Goal: Information Seeking & Learning: Find contact information

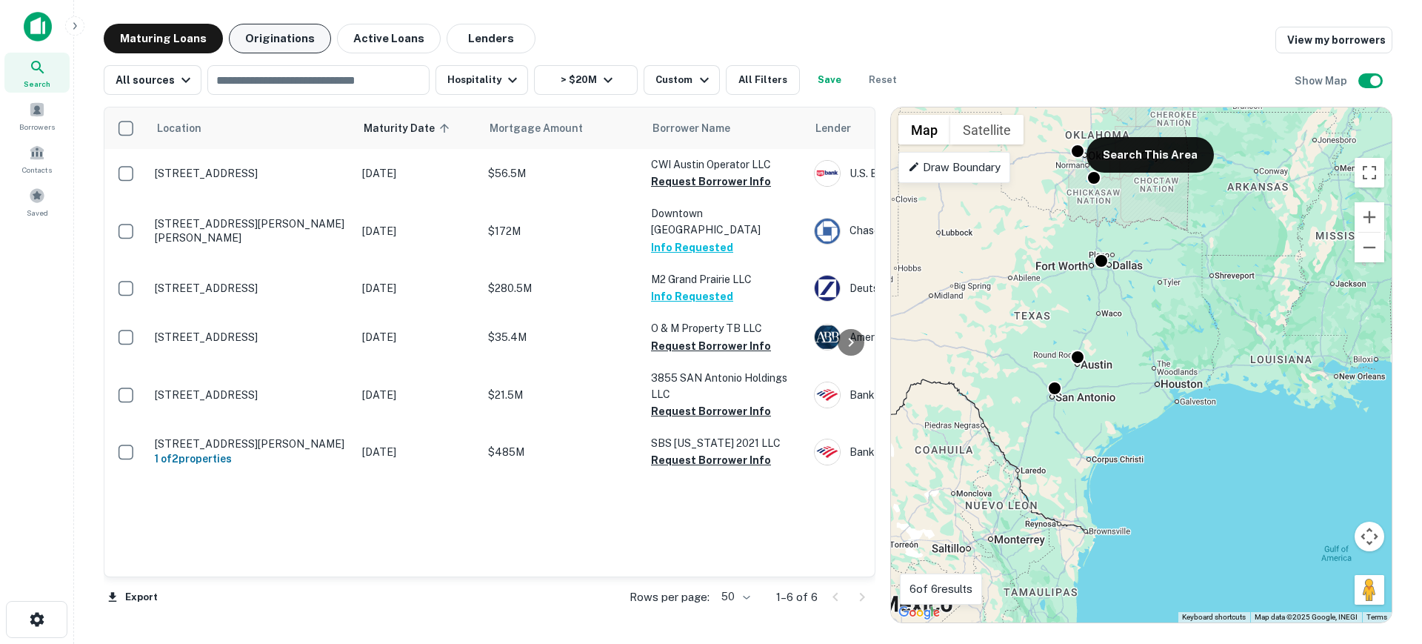
click at [245, 38] on button "Originations" at bounding box center [280, 39] width 102 height 30
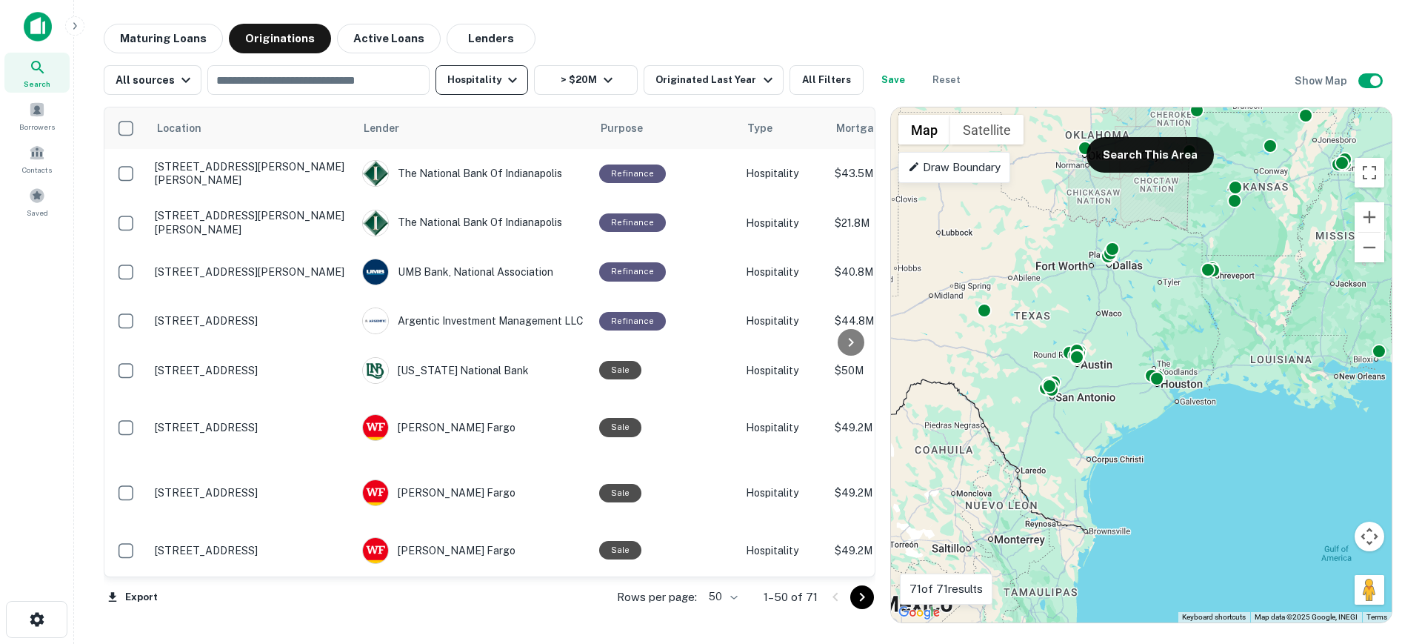
click at [505, 79] on icon "button" at bounding box center [513, 80] width 18 height 18
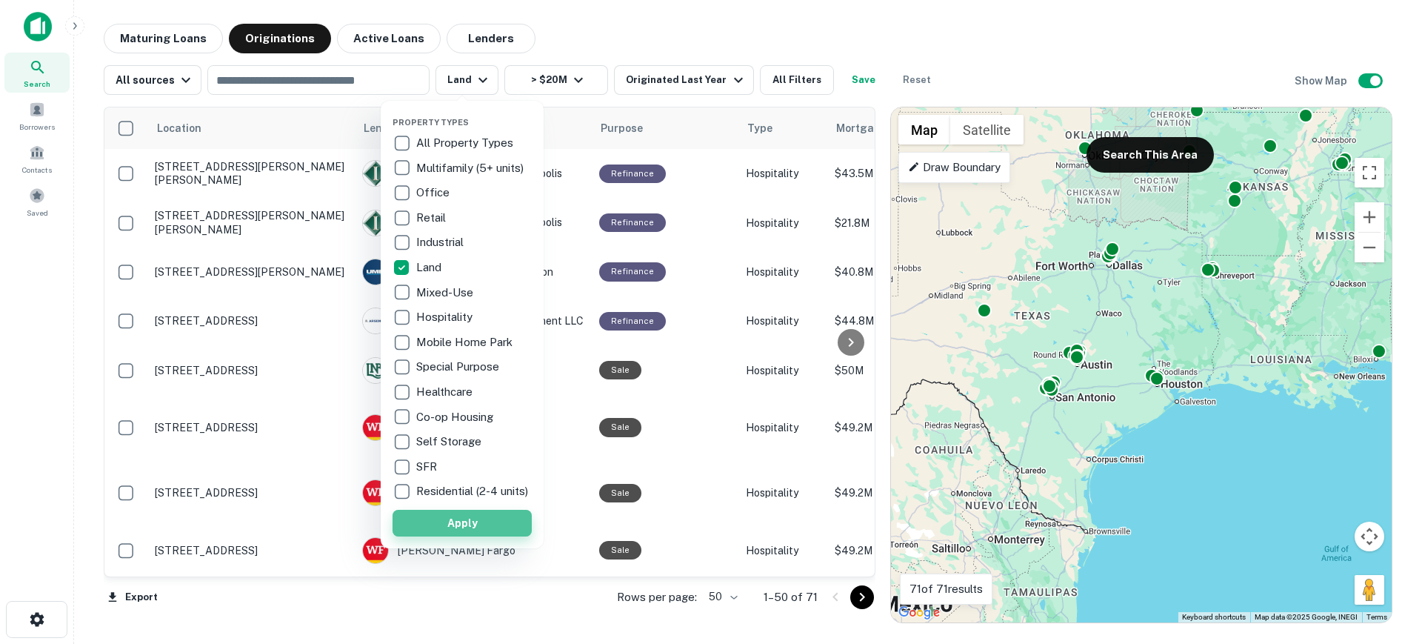
click at [436, 534] on button "Apply" at bounding box center [462, 523] width 139 height 27
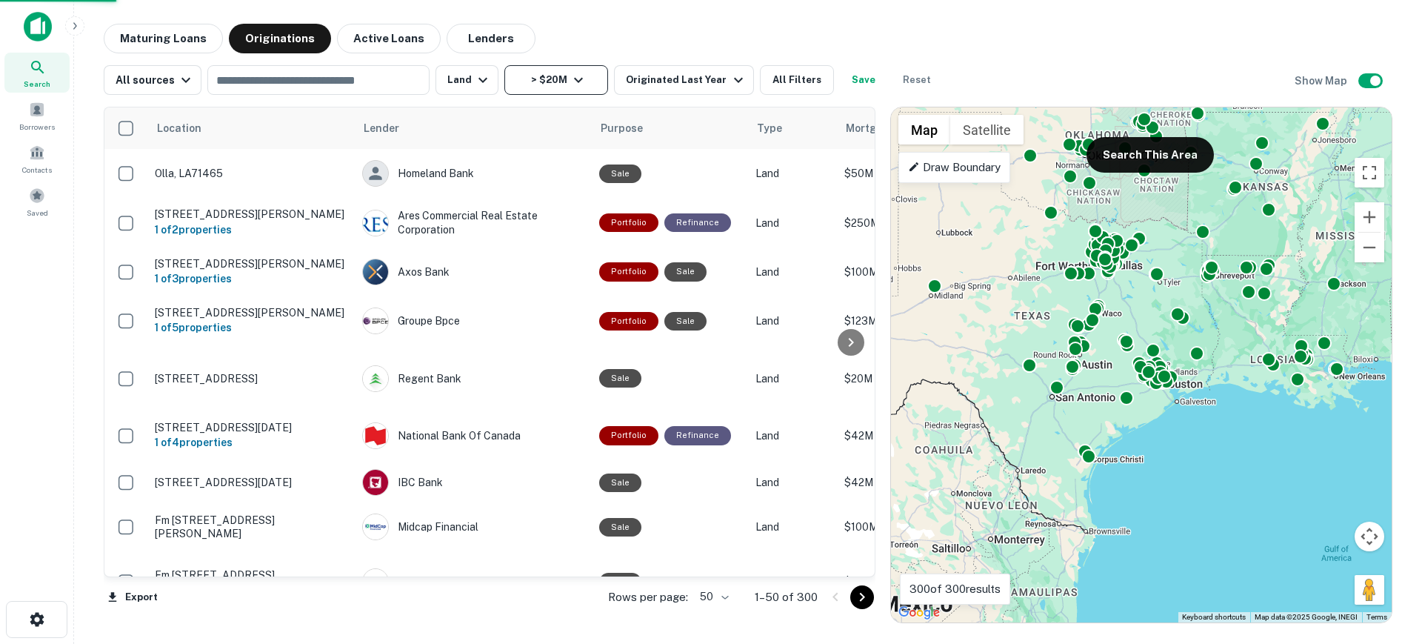
click at [575, 81] on icon "button" at bounding box center [579, 80] width 18 height 18
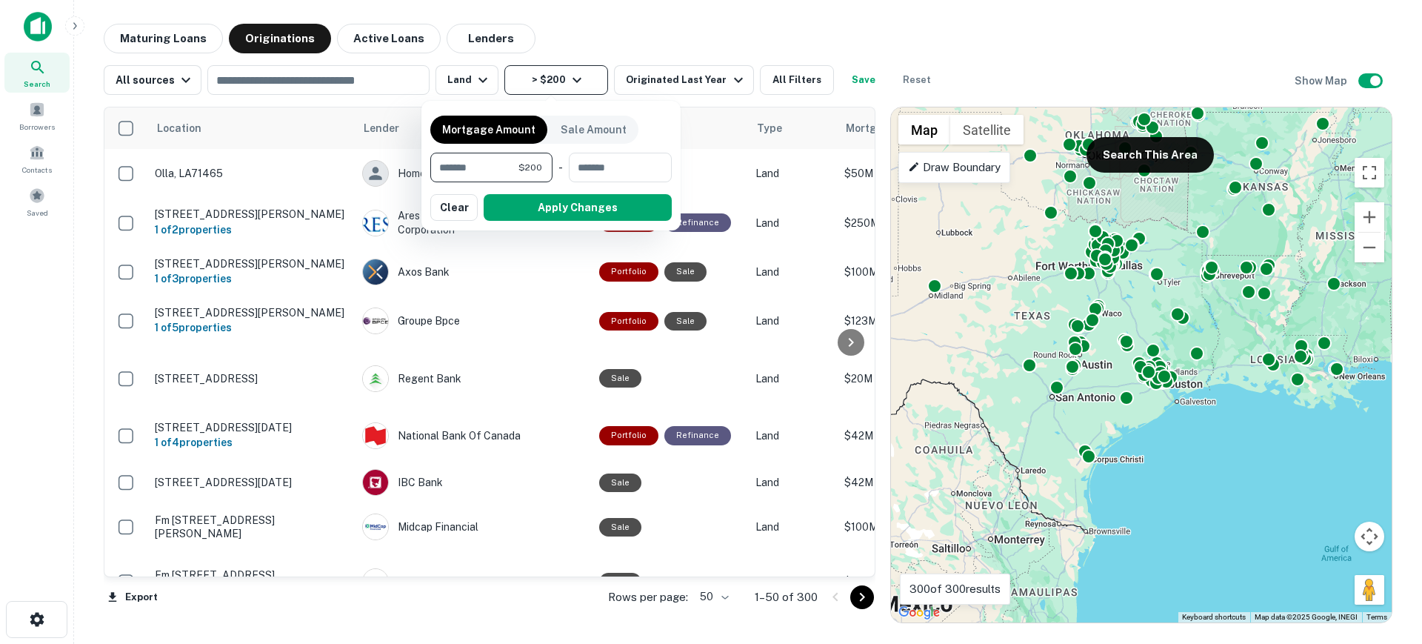
type input "*"
type input "********"
click at [581, 208] on button "Apply Changes" at bounding box center [578, 207] width 188 height 27
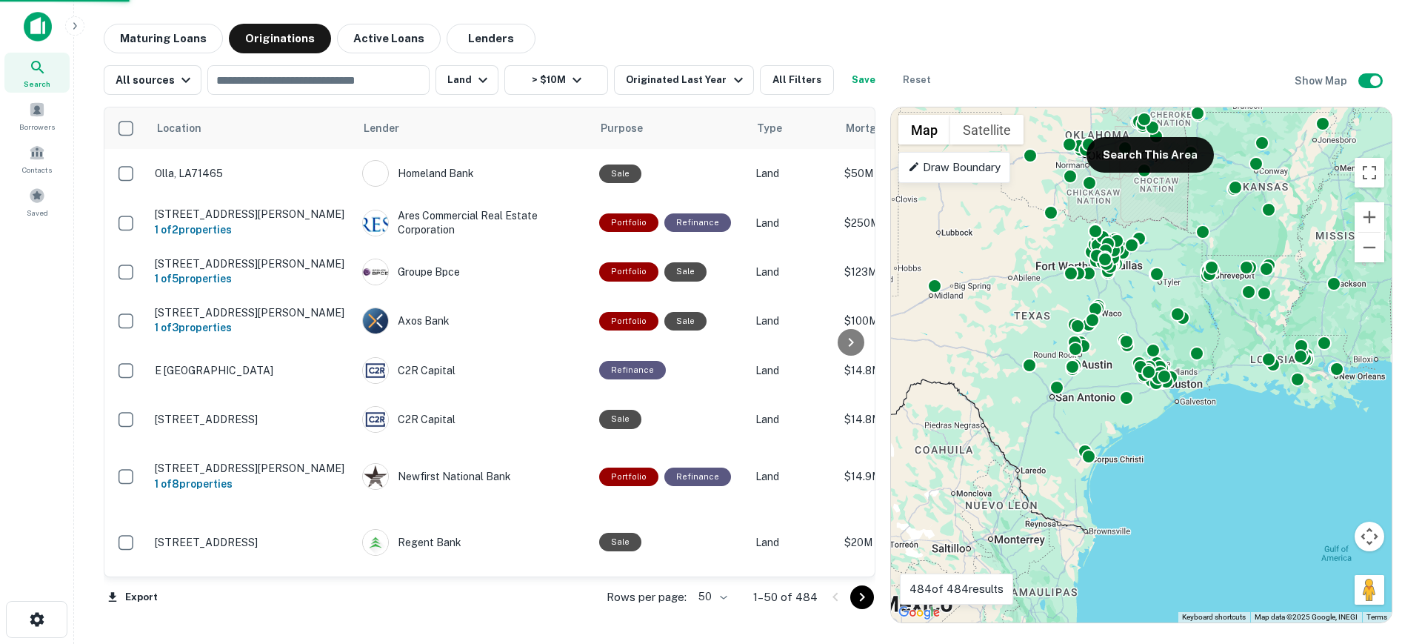
click at [1087, 301] on div "To activate drag with keyboard, press Alt + Enter. Once in keyboard drag state,…" at bounding box center [1141, 364] width 501 height 515
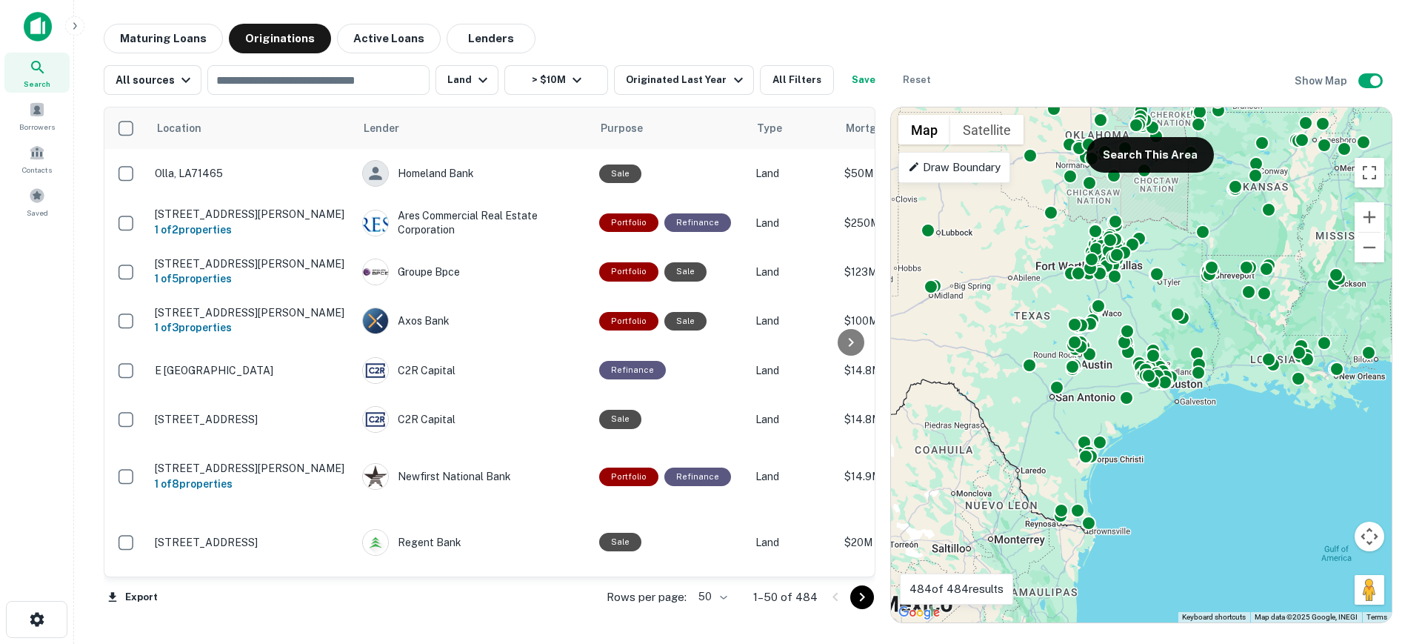
drag, startPoint x: 939, startPoint y: 235, endPoint x: 1035, endPoint y: 285, distance: 108.7
click at [1035, 285] on div "To activate drag with keyboard, press Alt + Enter. Once in keyboard drag state,…" at bounding box center [1141, 364] width 501 height 515
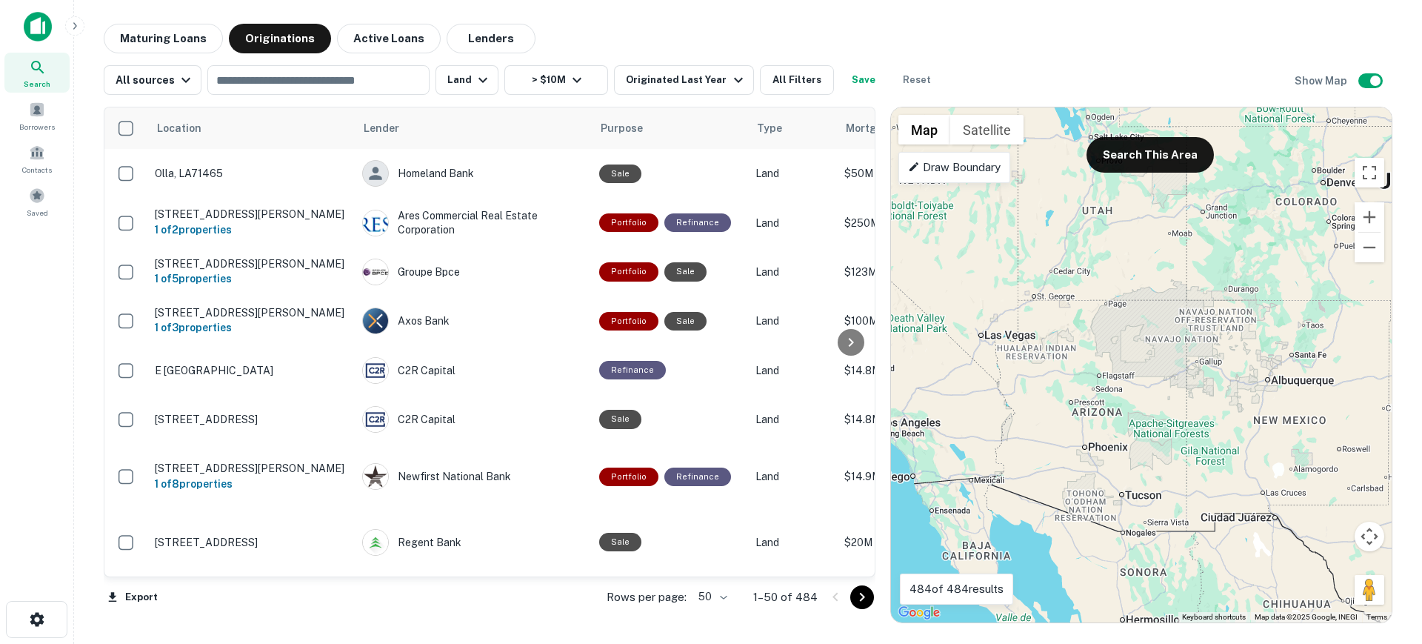
drag, startPoint x: 931, startPoint y: 255, endPoint x: 1421, endPoint y: 463, distance: 532.6
click at [1421, 463] on main "Maturing Loans Originations Active Loans Lenders All sources ​ Land > $10M Orig…" at bounding box center [748, 322] width 1348 height 644
click at [1372, 224] on button "Zoom in" at bounding box center [1370, 217] width 30 height 30
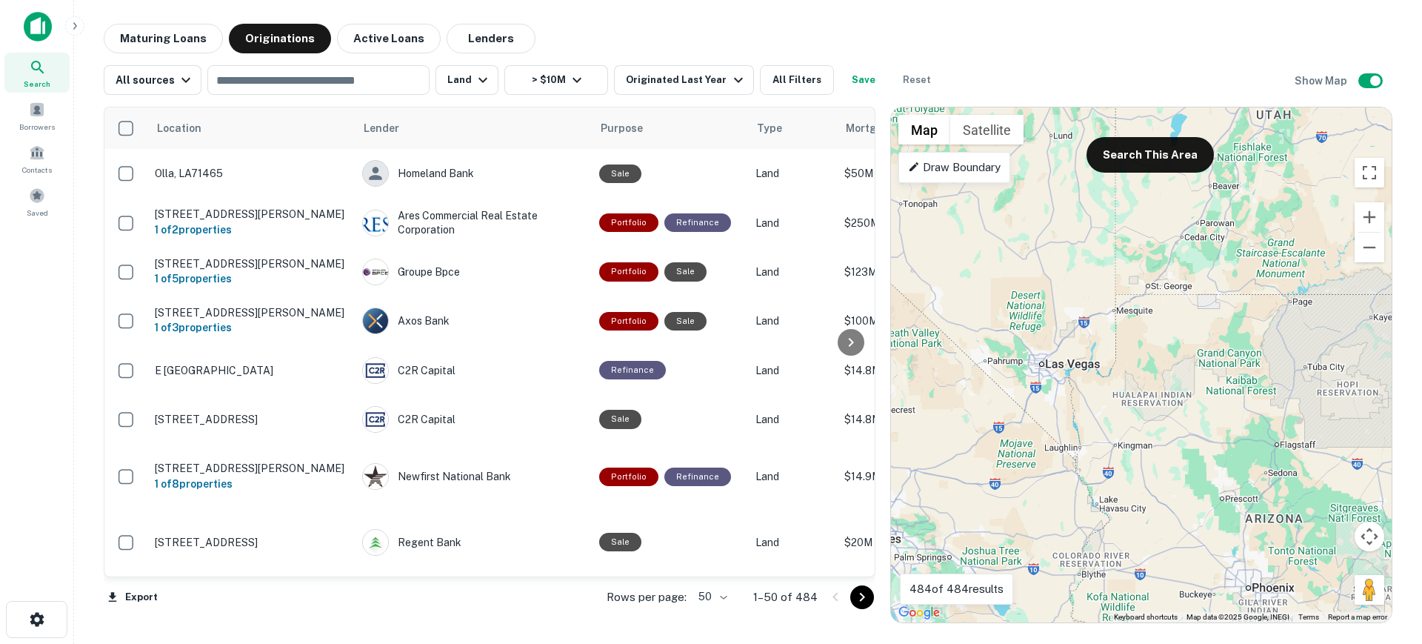
drag, startPoint x: 966, startPoint y: 370, endPoint x: 1192, endPoint y: 430, distance: 234.2
click at [1192, 430] on div "To activate drag with keyboard, press Alt + Enter. Once in keyboard drag state,…" at bounding box center [1141, 364] width 501 height 515
click at [1146, 158] on button "Search This Area" at bounding box center [1150, 155] width 127 height 36
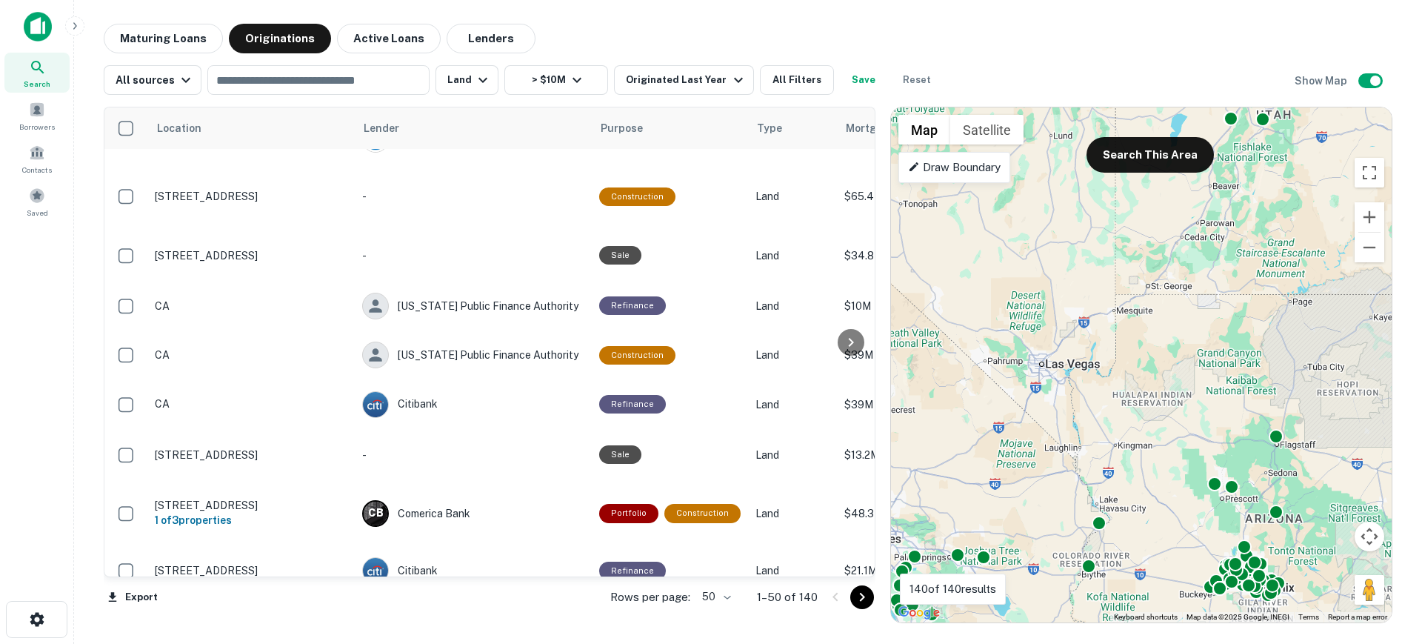
scroll to position [2211, 0]
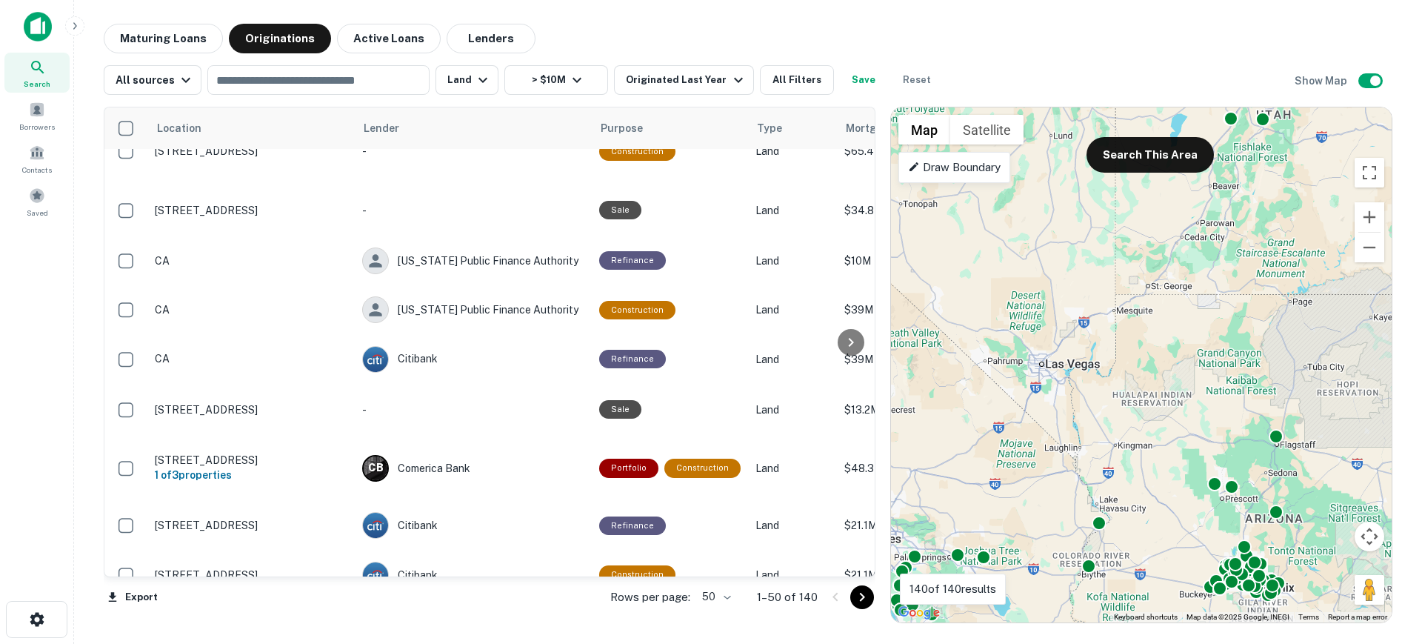
click at [859, 593] on icon "Go to next page" at bounding box center [862, 597] width 18 height 18
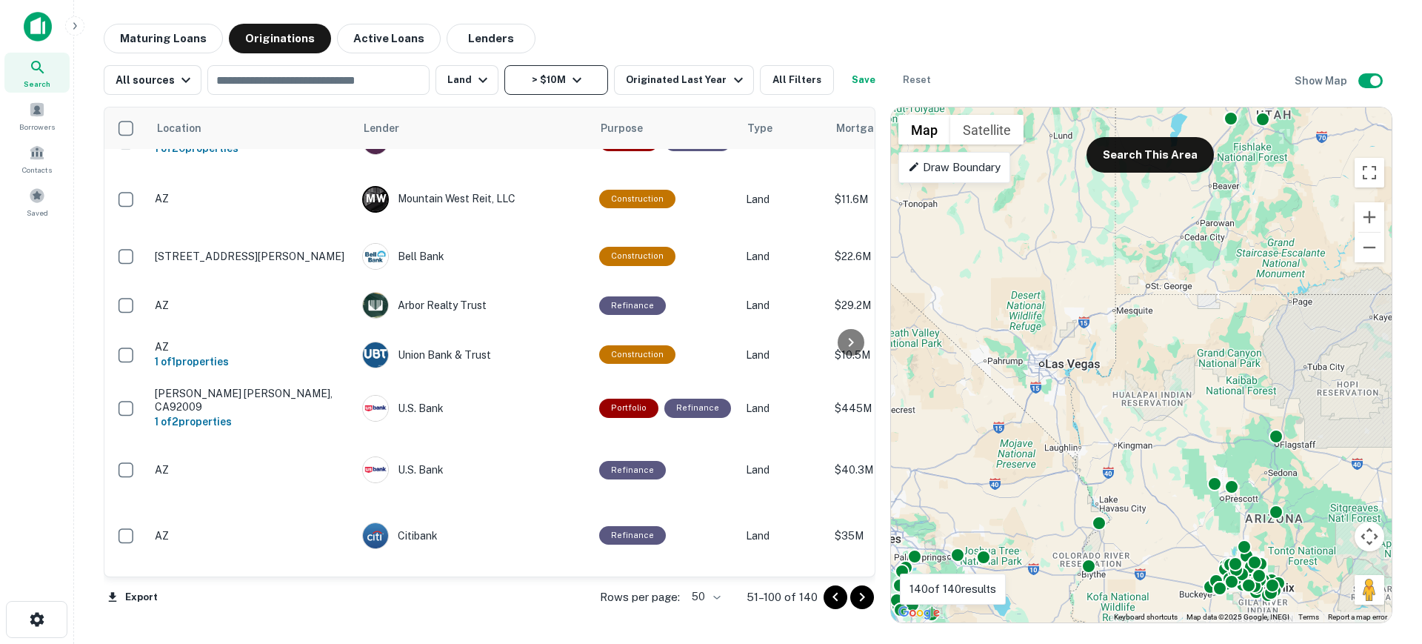
click at [575, 79] on icon "button" at bounding box center [577, 80] width 9 height 5
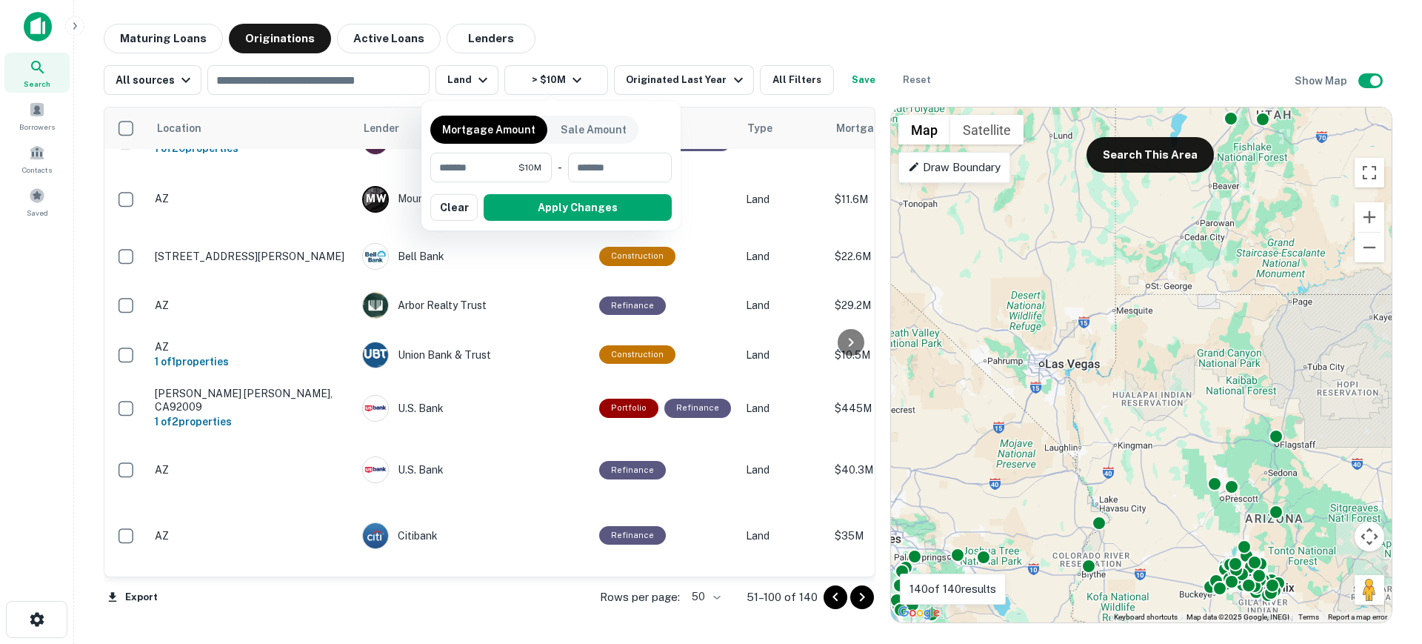
click at [752, 41] on div at bounding box center [711, 322] width 1422 height 644
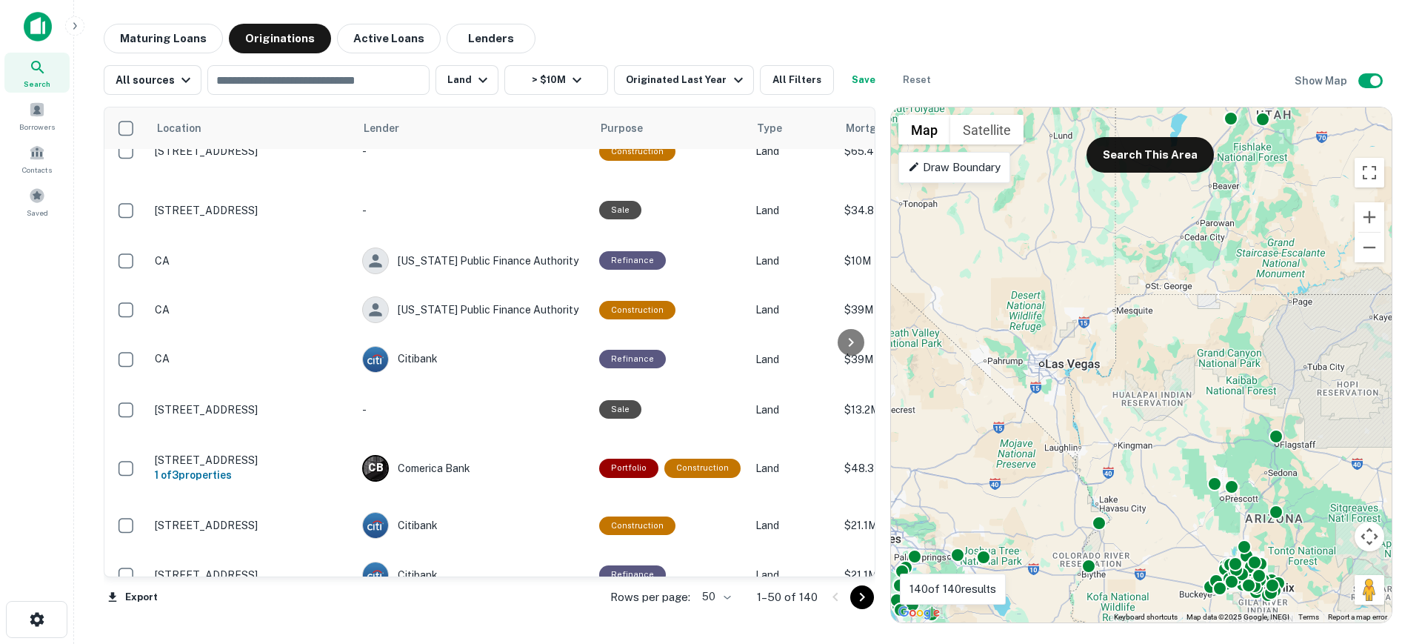
click at [862, 599] on icon "Go to next page" at bounding box center [862, 597] width 5 height 9
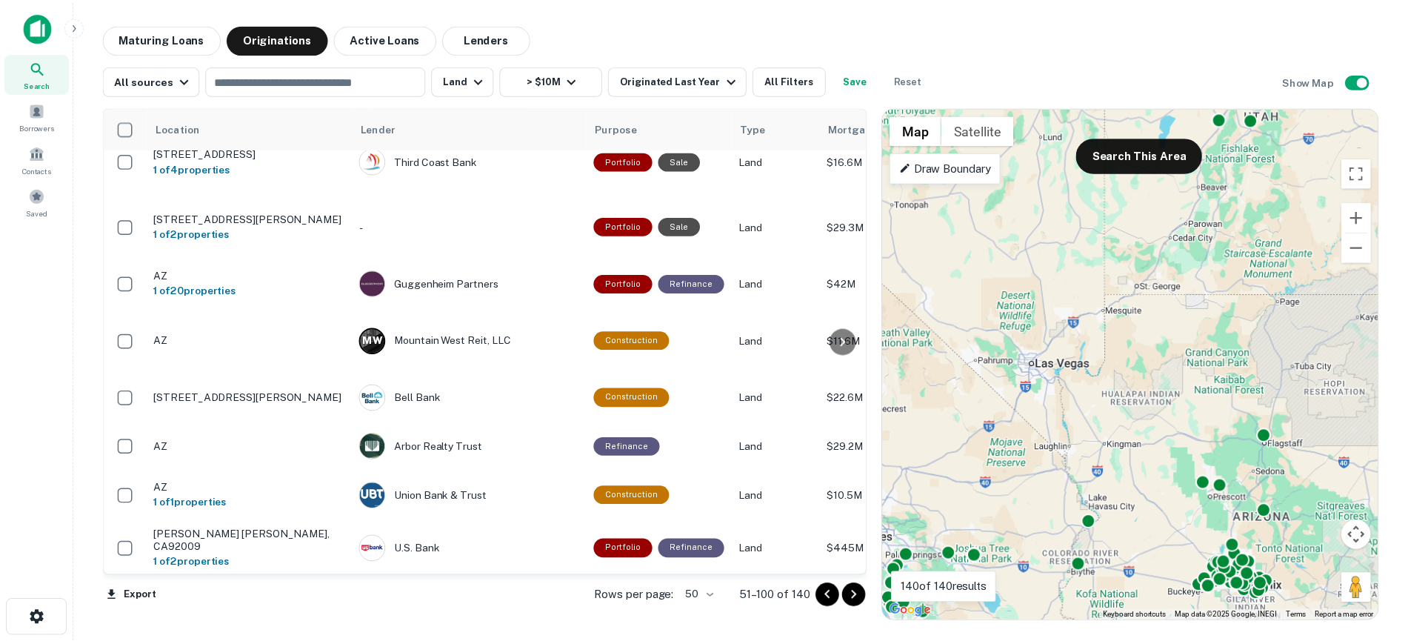
scroll to position [2123, 0]
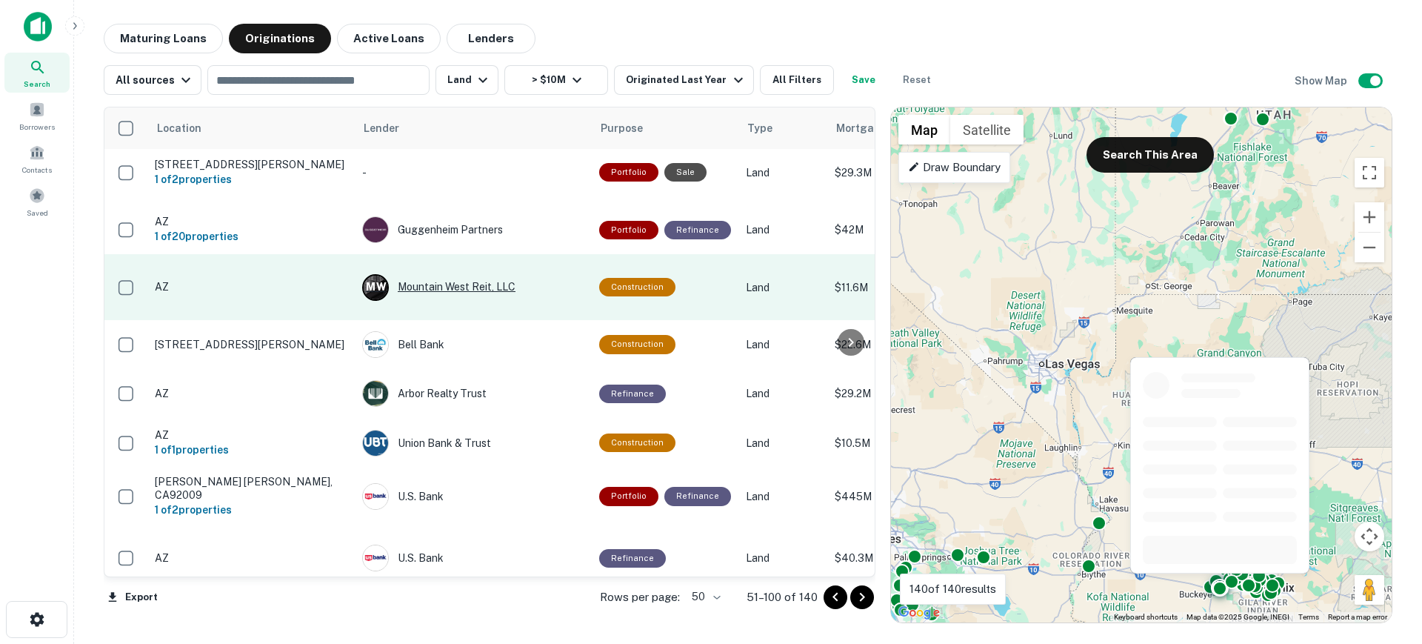
click at [464, 274] on div "M W Mountain West Reit, LLC" at bounding box center [473, 287] width 222 height 27
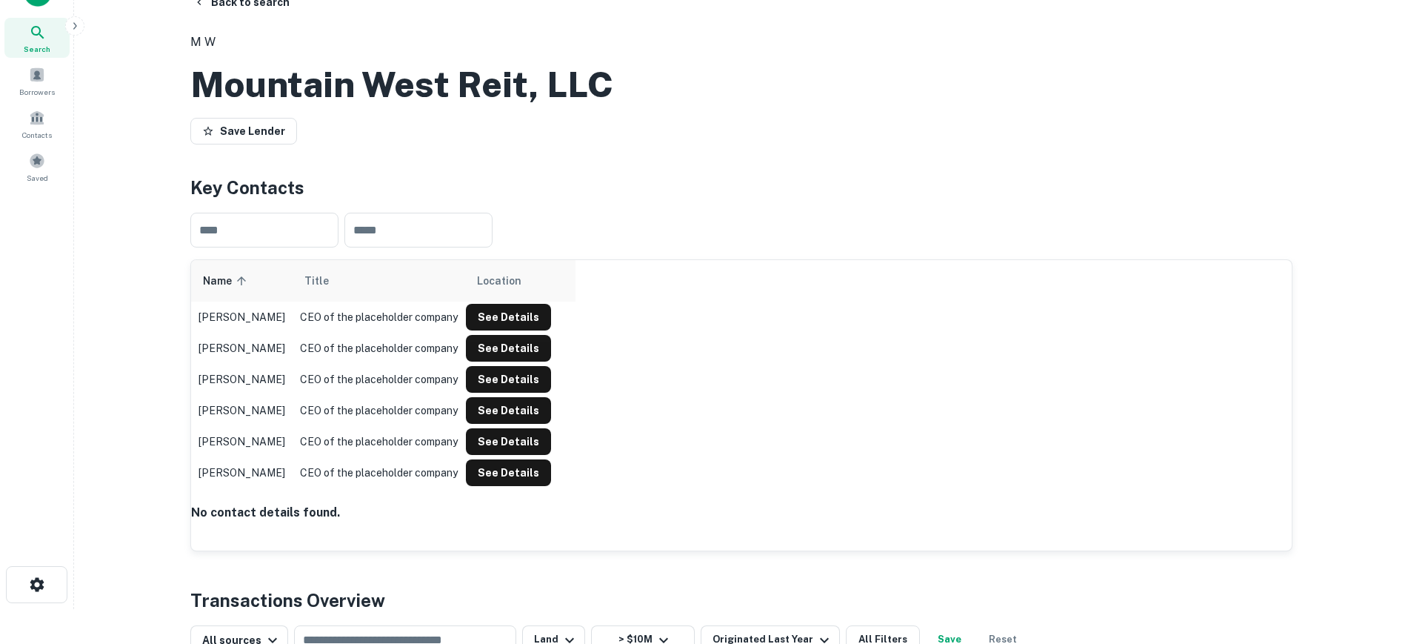
scroll to position [7, 0]
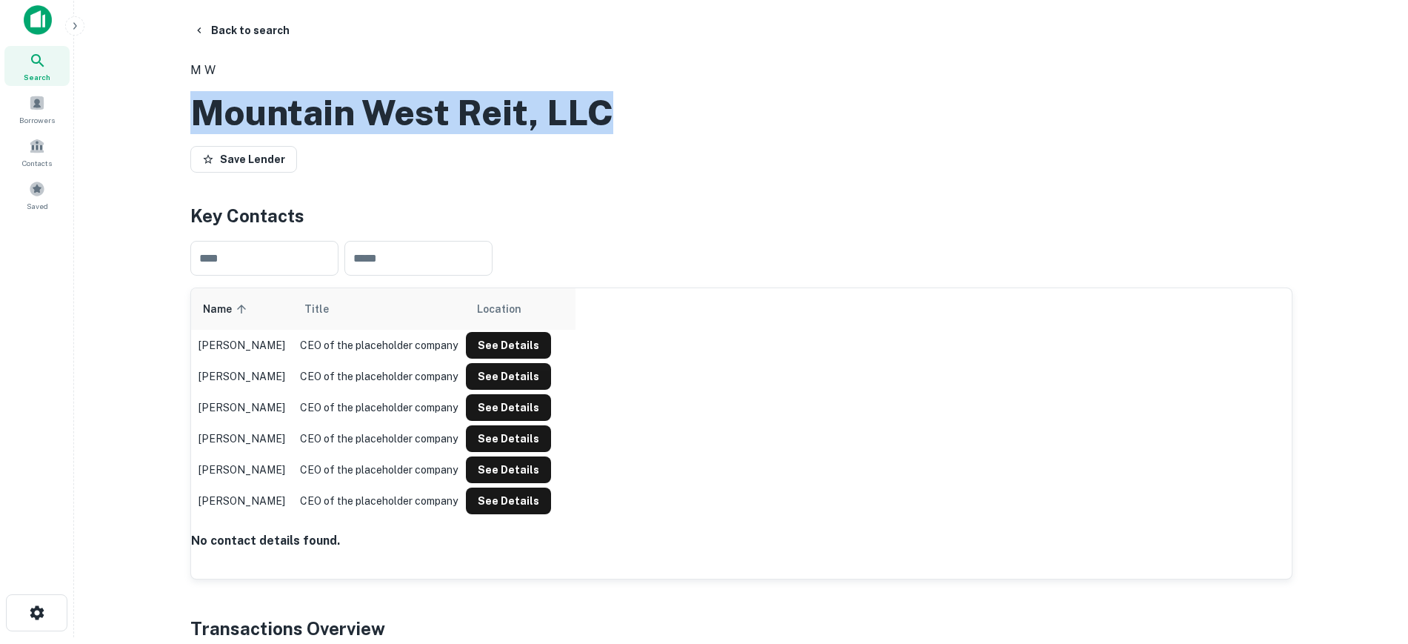
drag, startPoint x: 608, startPoint y: 141, endPoint x: 196, endPoint y: 124, distance: 412.1
click at [196, 124] on h2 "Mountain West Reit, LLC" at bounding box center [401, 112] width 423 height 43
drag, startPoint x: 190, startPoint y: 139, endPoint x: 601, endPoint y: 154, distance: 412.1
click at [601, 134] on h2 "Mountain West Reit, LLC" at bounding box center [401, 112] width 423 height 43
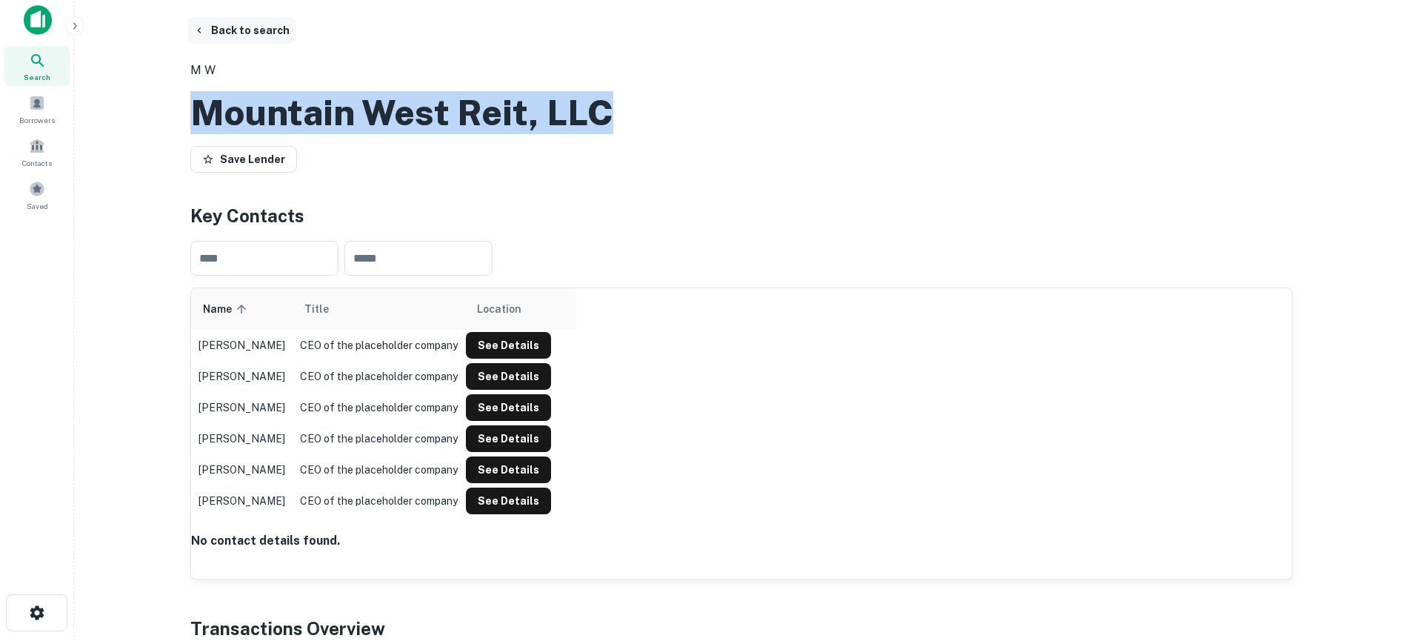
click at [227, 27] on button "Back to search" at bounding box center [241, 30] width 108 height 27
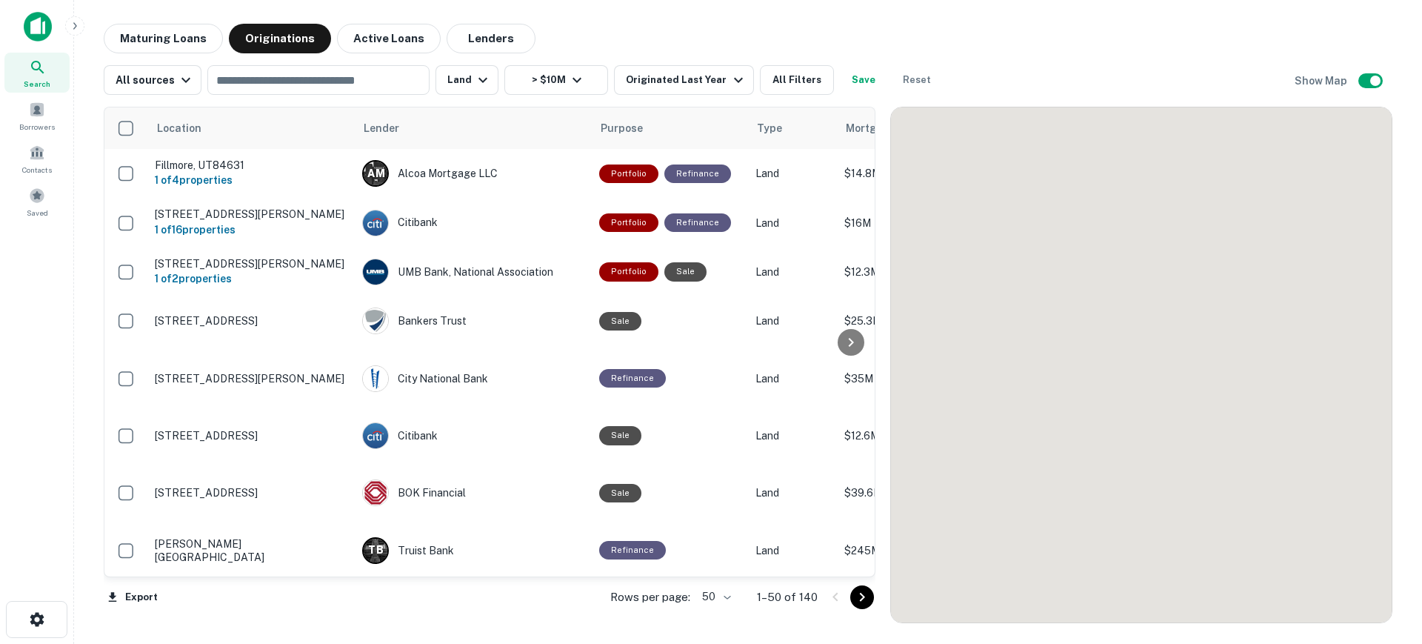
scroll to position [2123, 0]
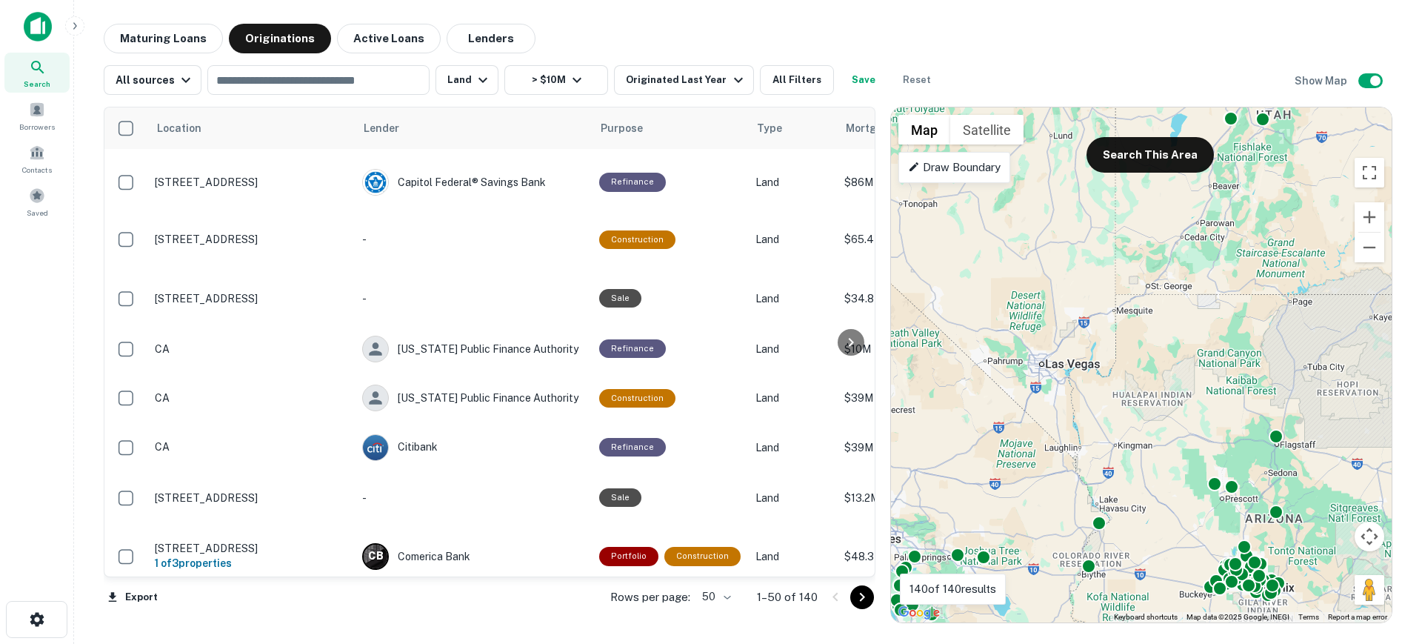
click at [866, 597] on icon "Go to next page" at bounding box center [862, 597] width 18 height 18
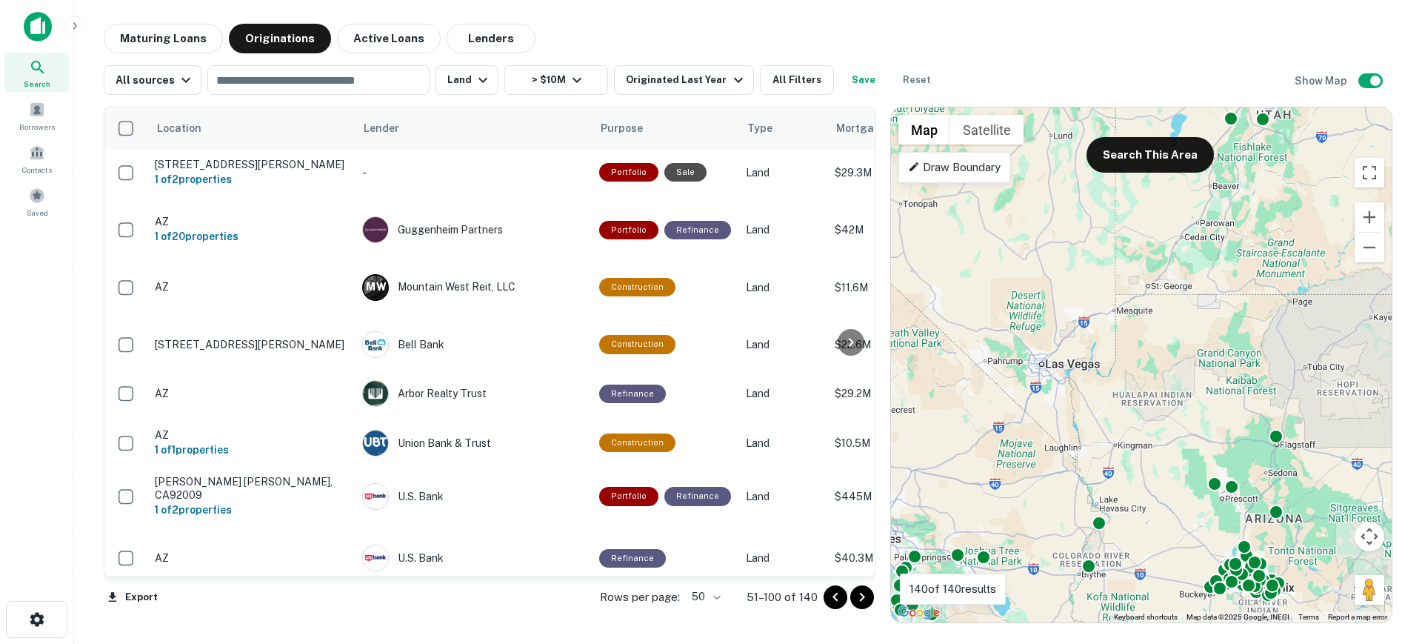
click at [866, 597] on icon "Go to next page" at bounding box center [862, 597] width 18 height 18
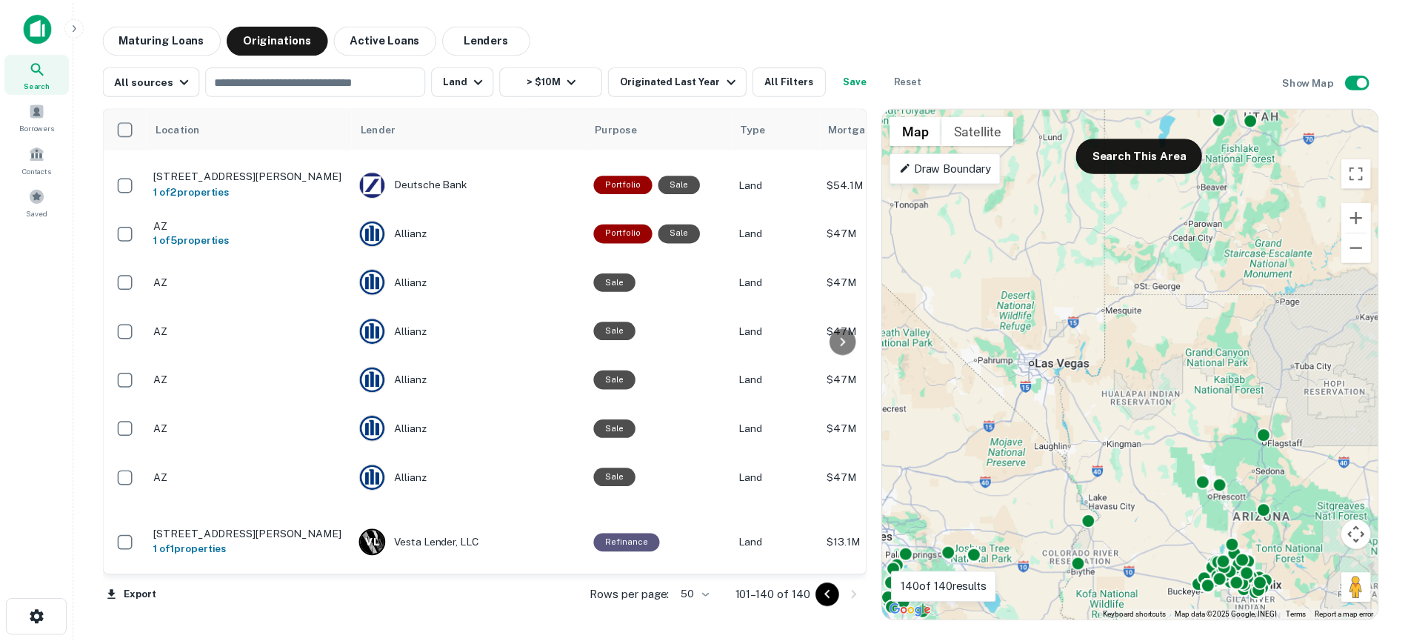
scroll to position [646, 0]
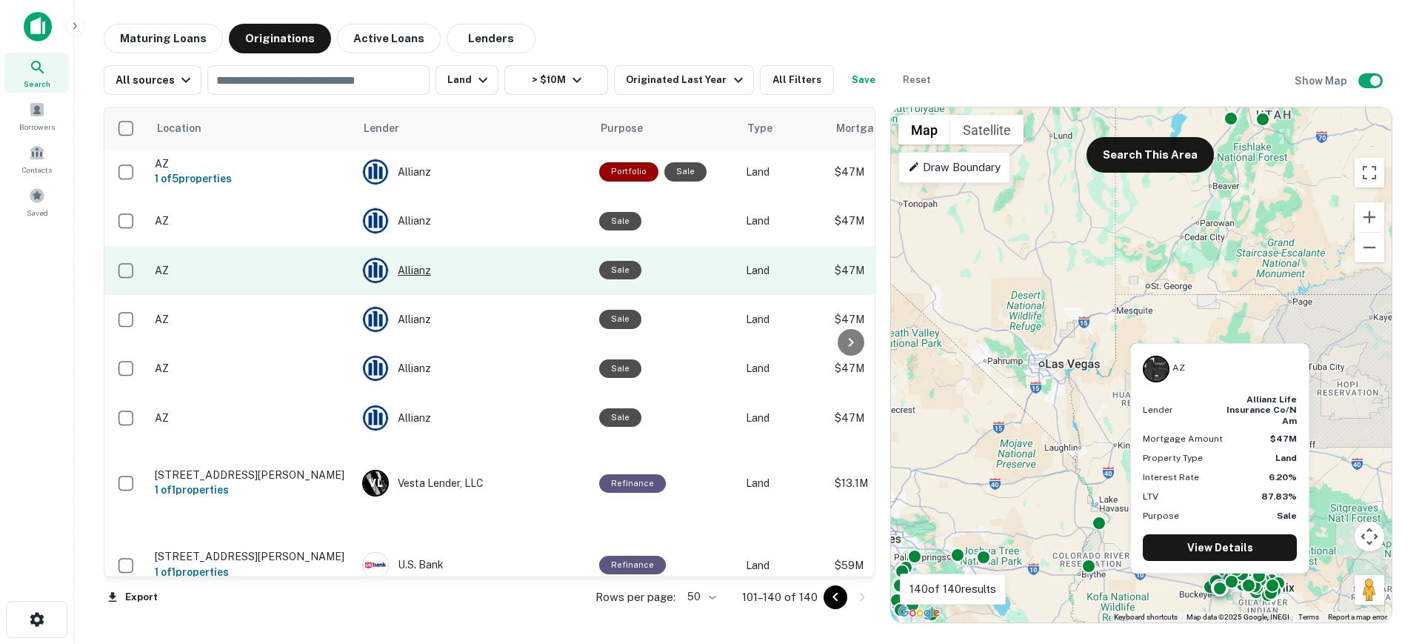
click at [420, 284] on div "Allianz" at bounding box center [473, 270] width 222 height 27
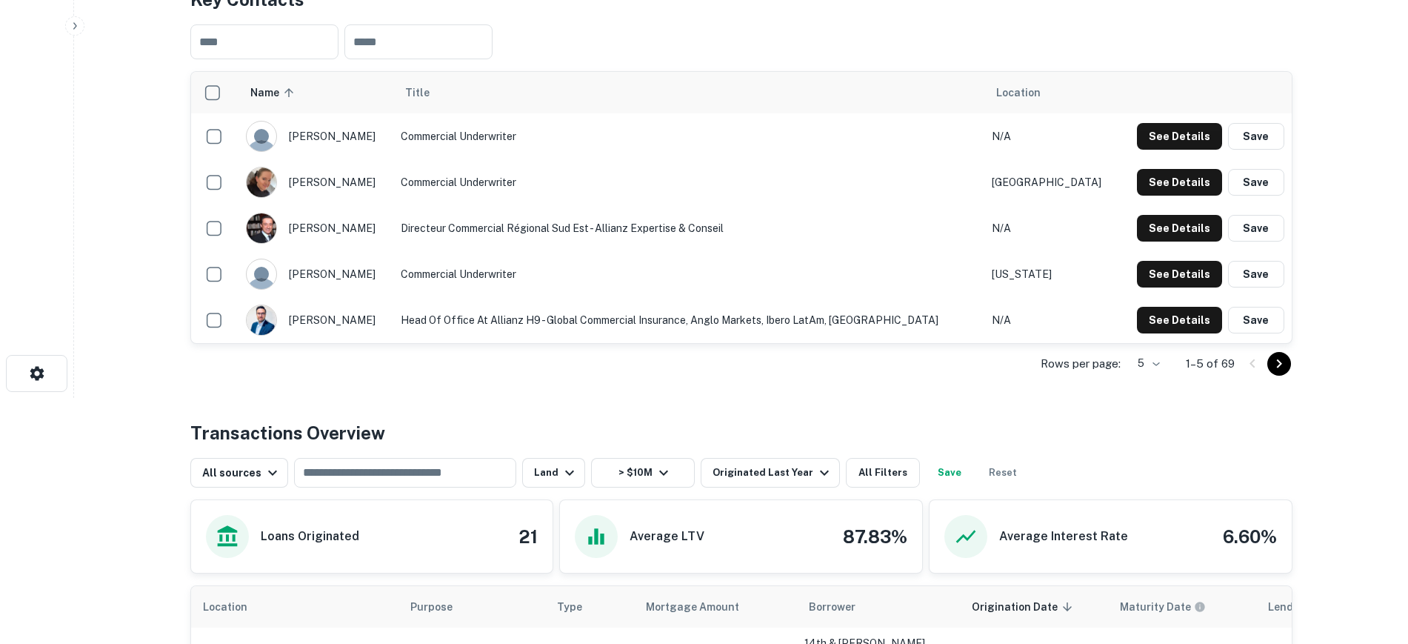
scroll to position [244, 0]
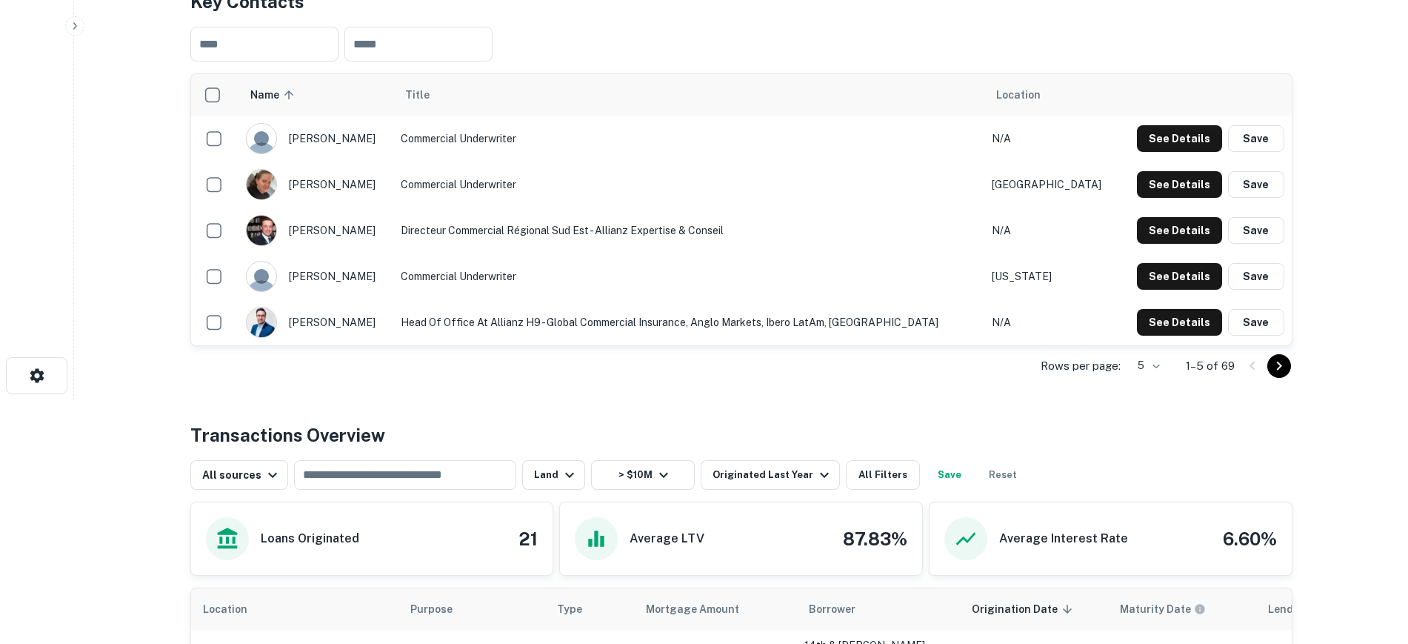
click at [1286, 375] on icon "Go to next page" at bounding box center [1279, 366] width 18 height 18
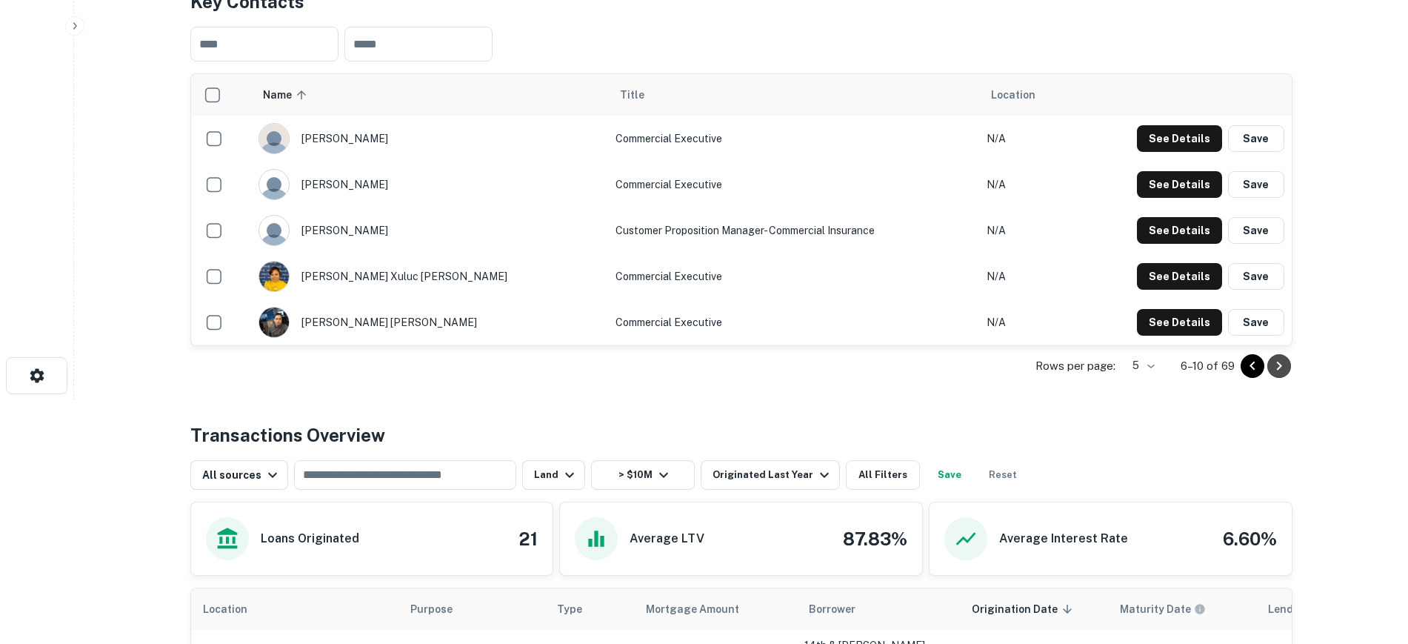
click at [1278, 375] on icon "Go to next page" at bounding box center [1279, 366] width 18 height 18
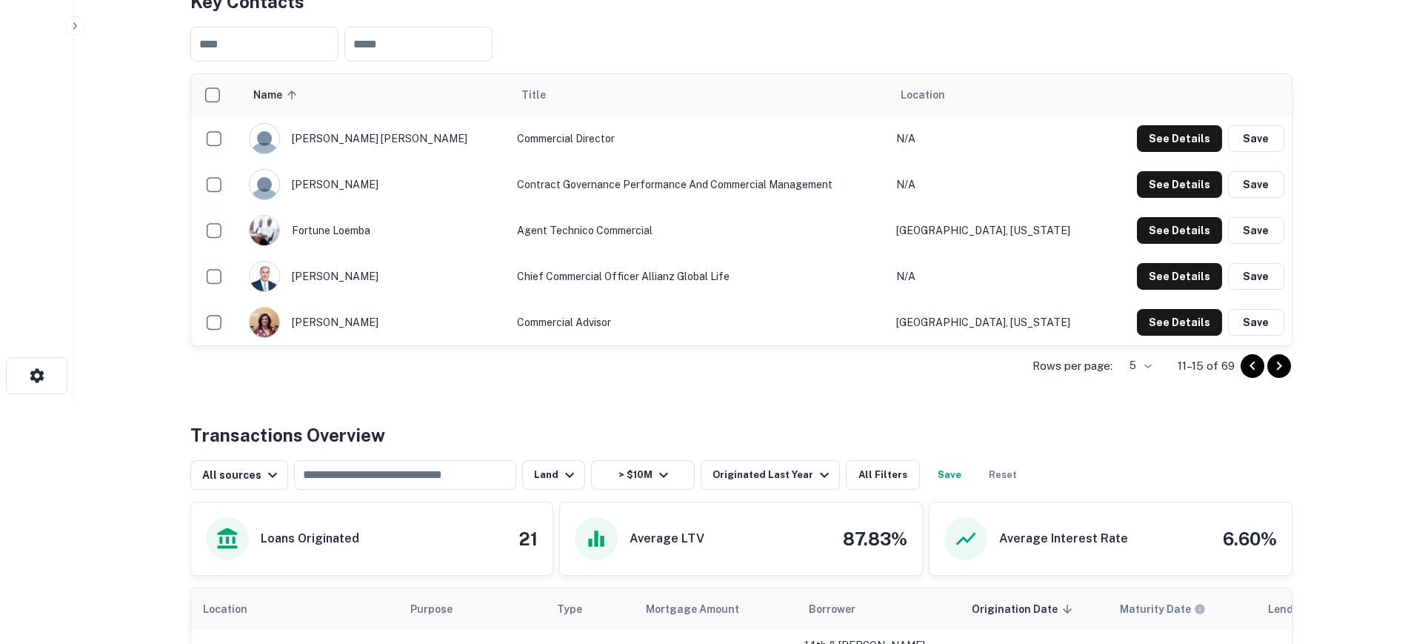
click at [1278, 375] on icon "Go to next page" at bounding box center [1279, 366] width 18 height 18
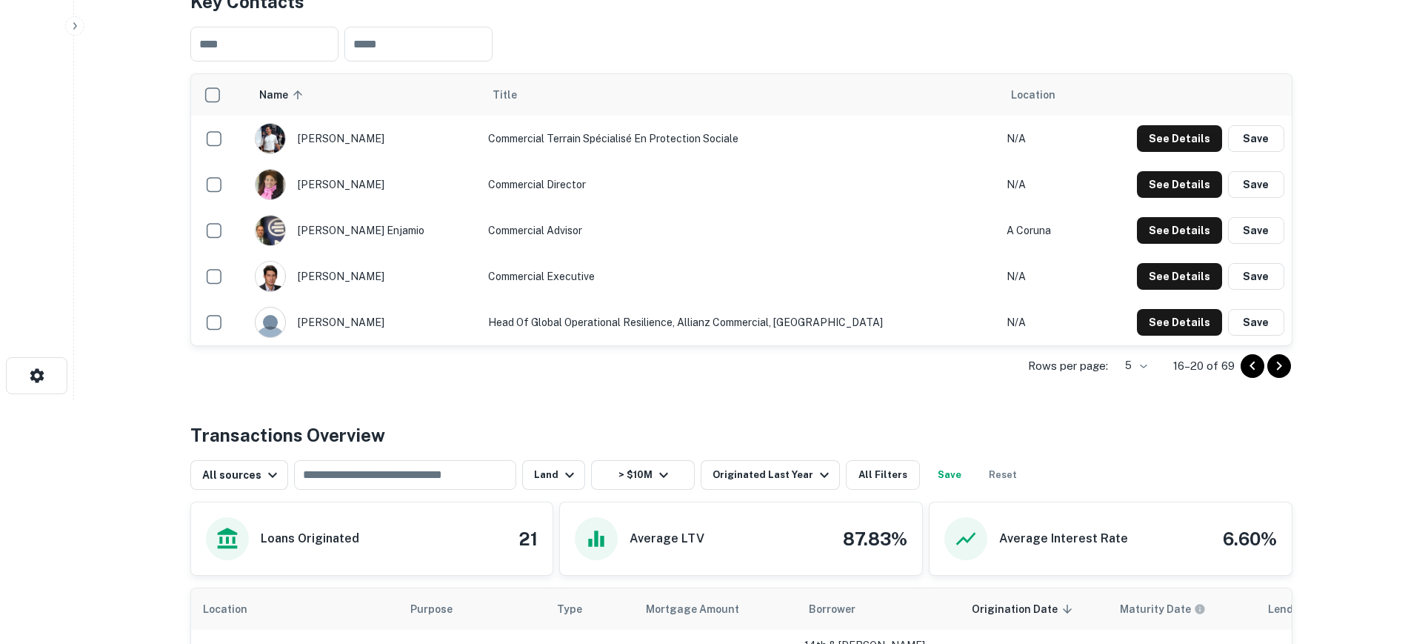
click at [1278, 375] on icon "Go to next page" at bounding box center [1279, 366] width 18 height 18
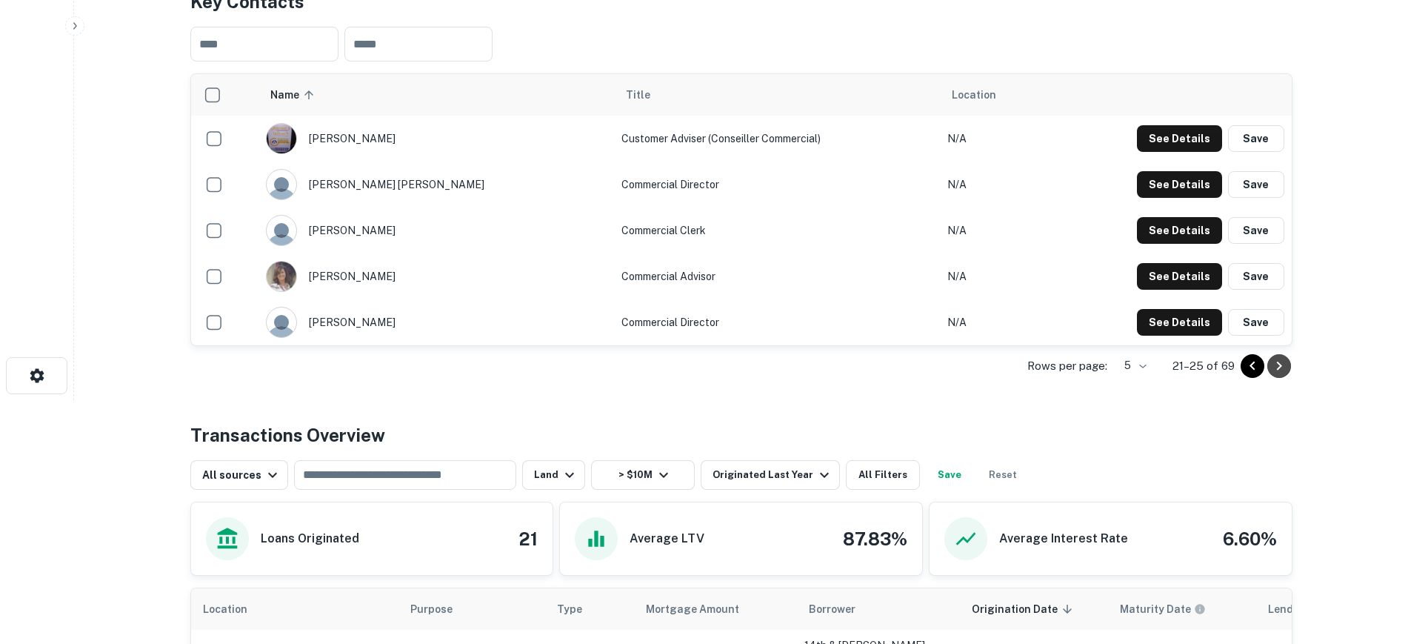
click at [1278, 375] on icon "Go to next page" at bounding box center [1279, 366] width 18 height 18
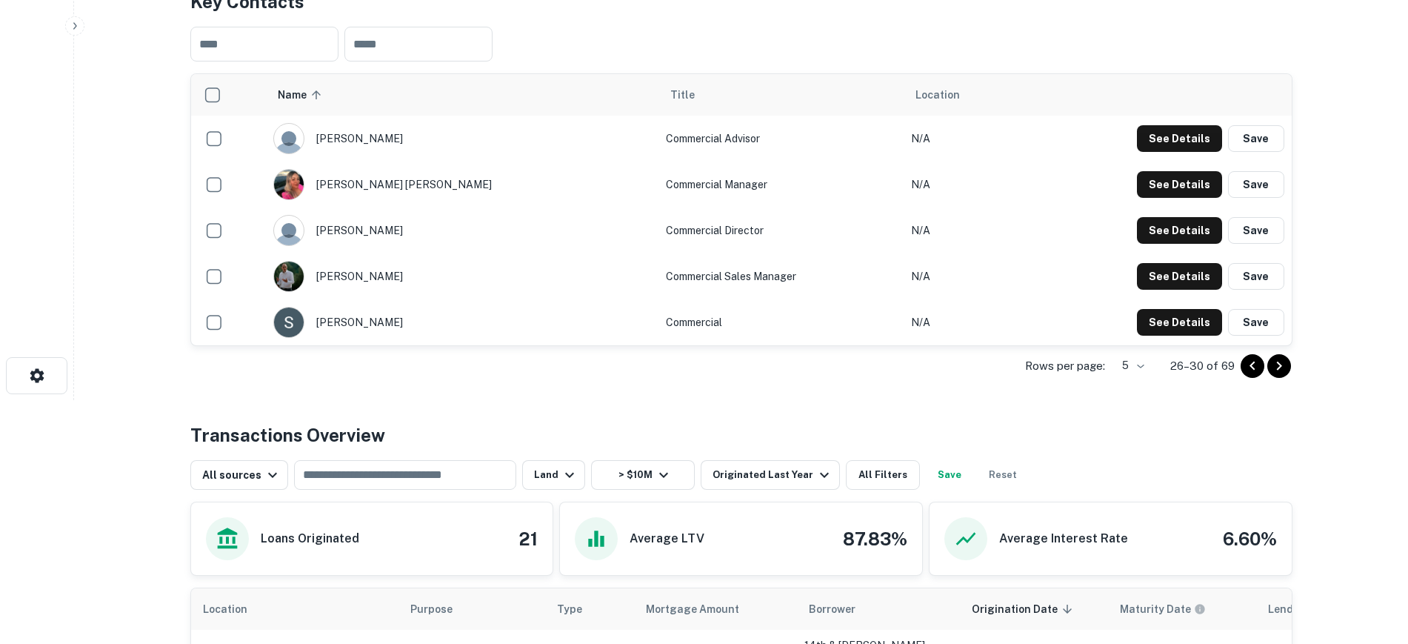
click at [1278, 375] on icon "Go to next page" at bounding box center [1279, 366] width 18 height 18
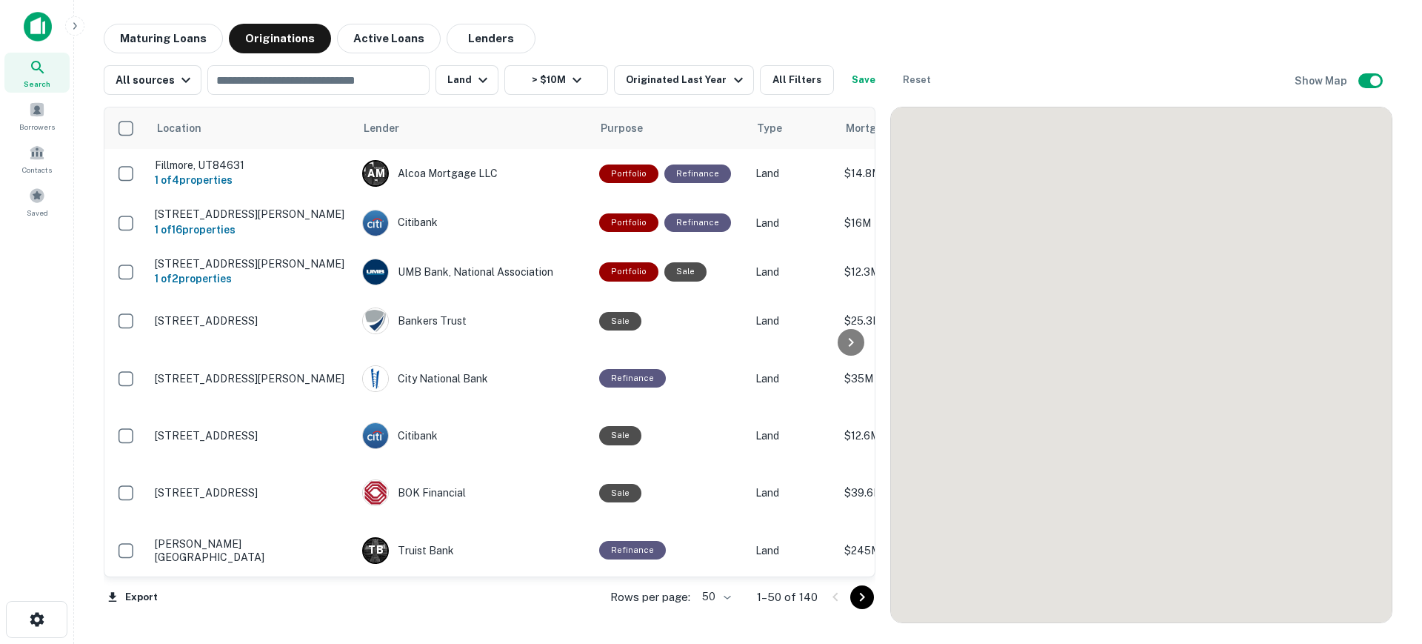
scroll to position [646, 0]
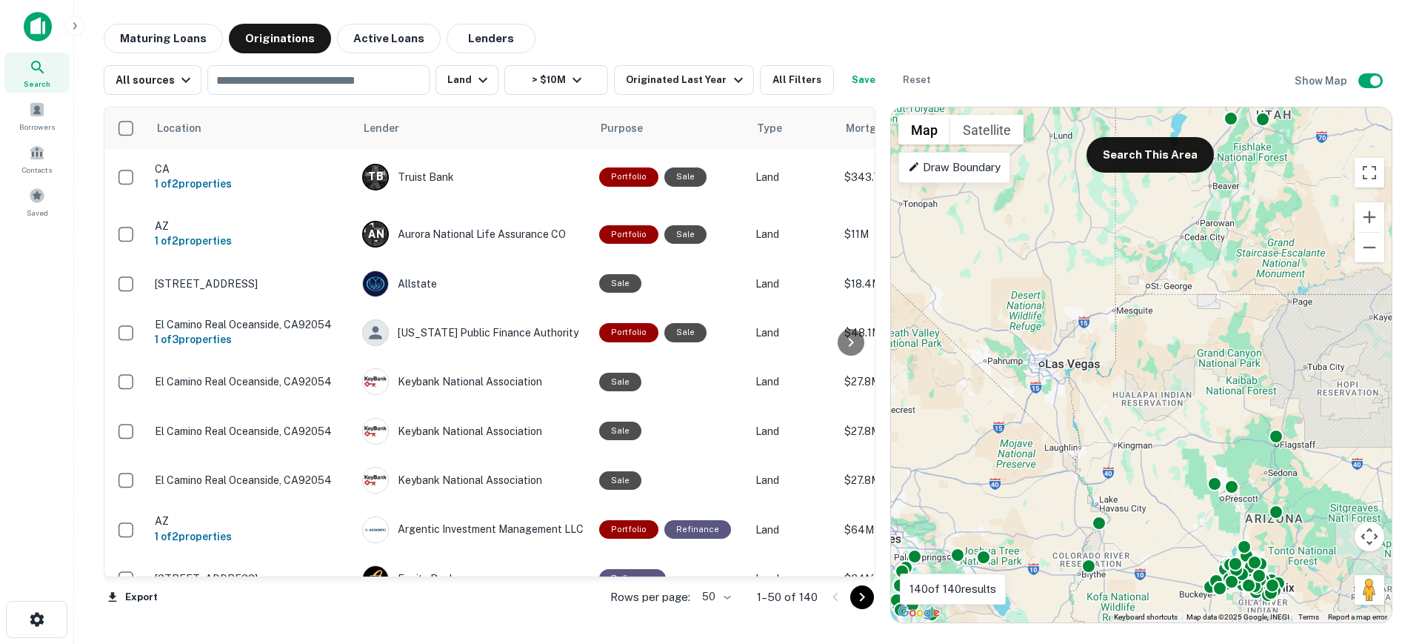
click at [864, 598] on icon "Go to next page" at bounding box center [862, 597] width 5 height 9
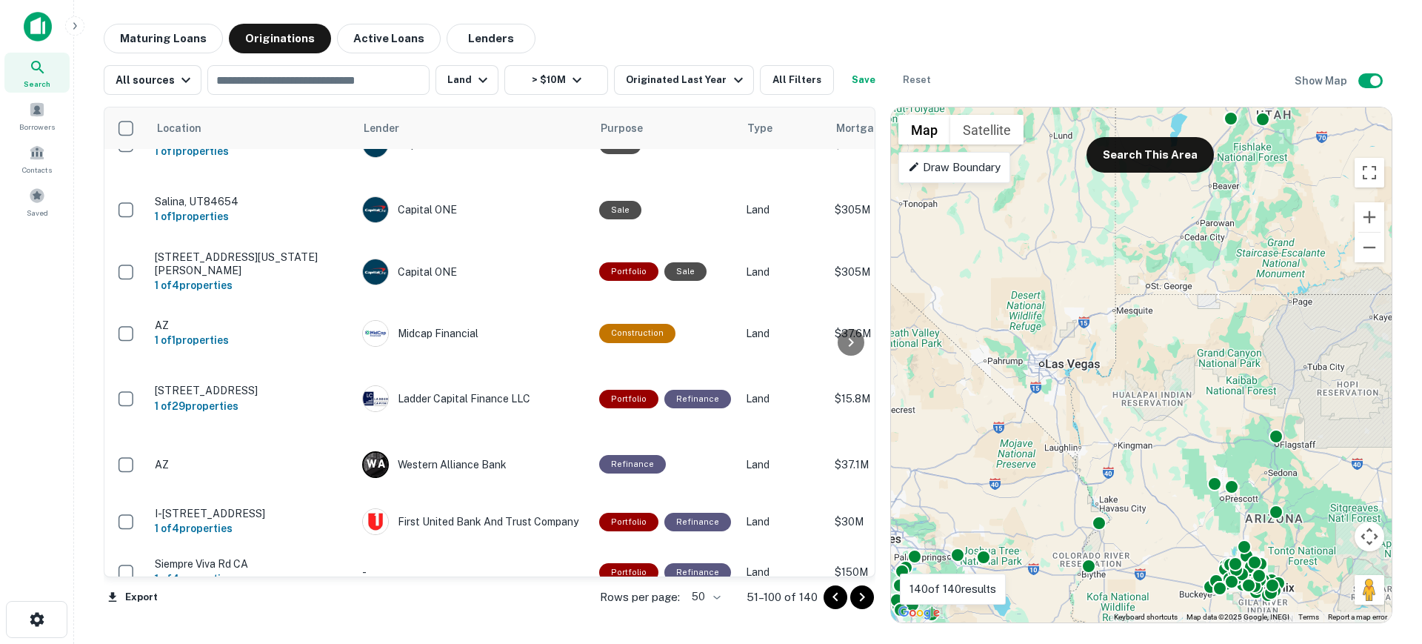
click at [864, 598] on icon "Go to next page" at bounding box center [862, 597] width 5 height 9
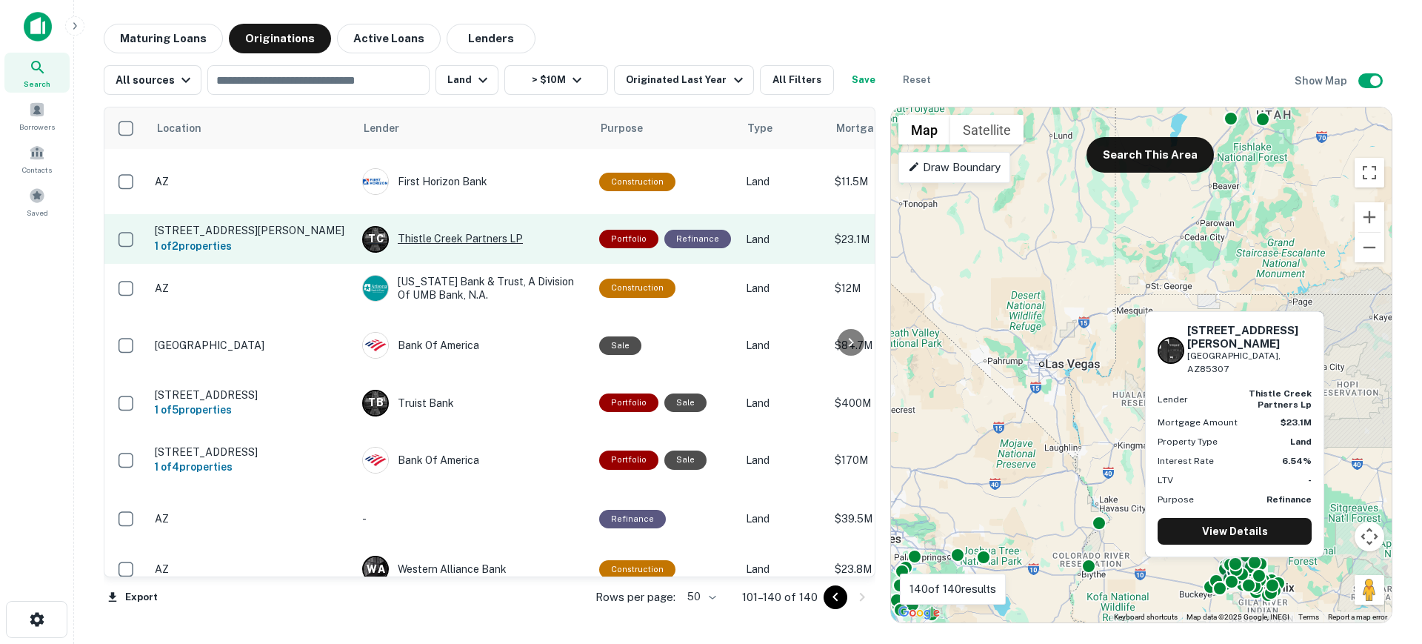
click at [458, 243] on div "T C Thistle Creek Partners LP" at bounding box center [473, 239] width 222 height 27
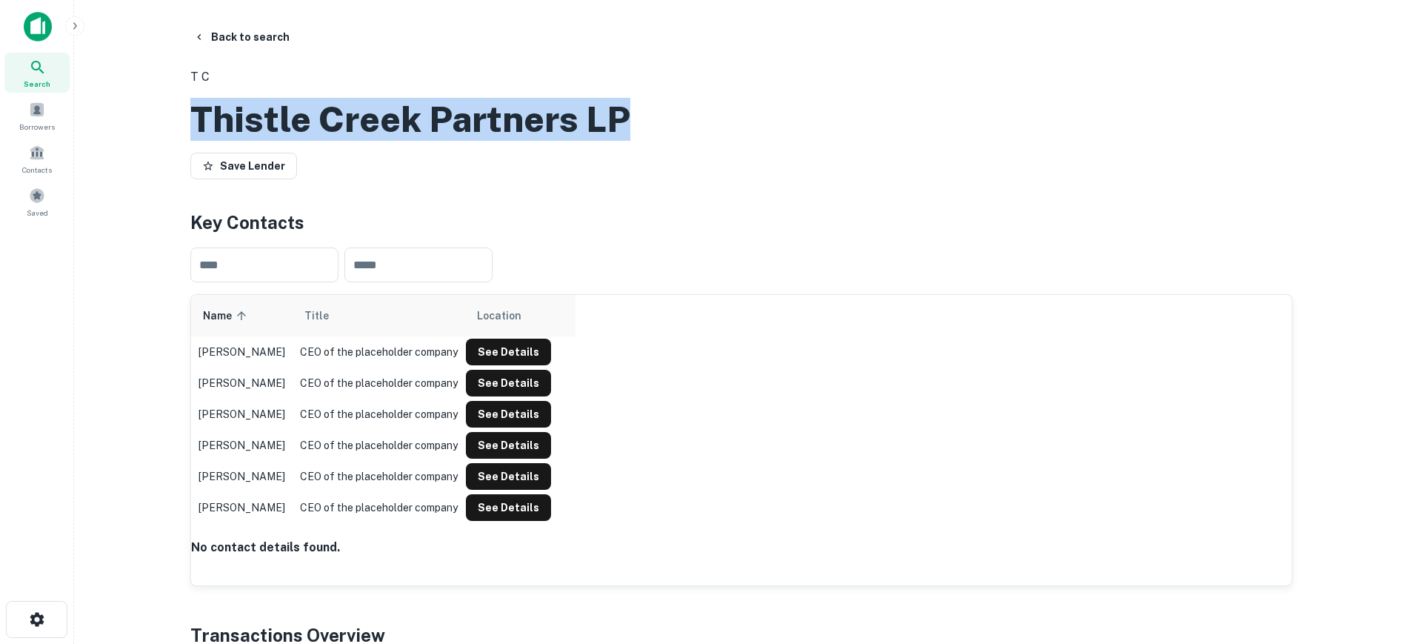
drag, startPoint x: 621, startPoint y: 161, endPoint x: 301, endPoint y: 121, distance: 322.5
click at [301, 121] on div "T C Thistle Creek Partners LP Save Lender" at bounding box center [741, 120] width 1102 height 129
click at [232, 31] on button "Back to search" at bounding box center [241, 37] width 108 height 27
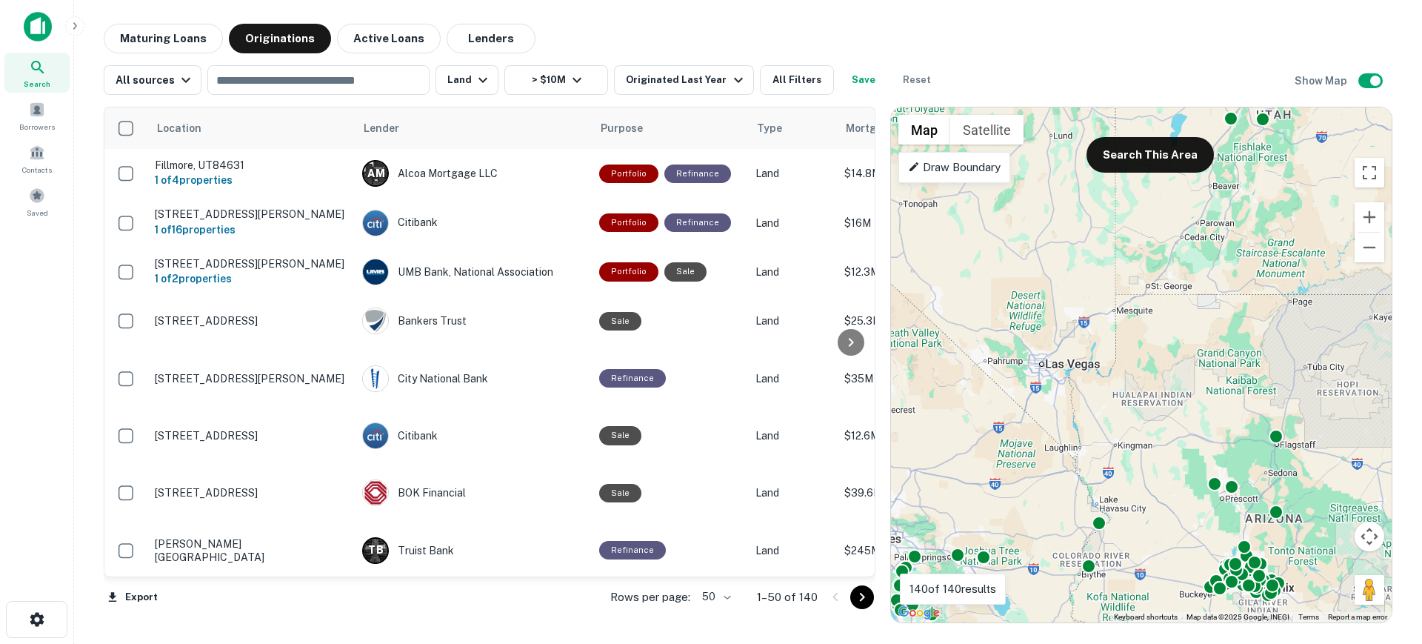
click at [1241, 465] on div "To activate drag with keyboard, press Alt + Enter. Once in keyboard drag state,…" at bounding box center [1141, 364] width 501 height 515
click at [1371, 219] on button "Zoom in" at bounding box center [1370, 217] width 30 height 30
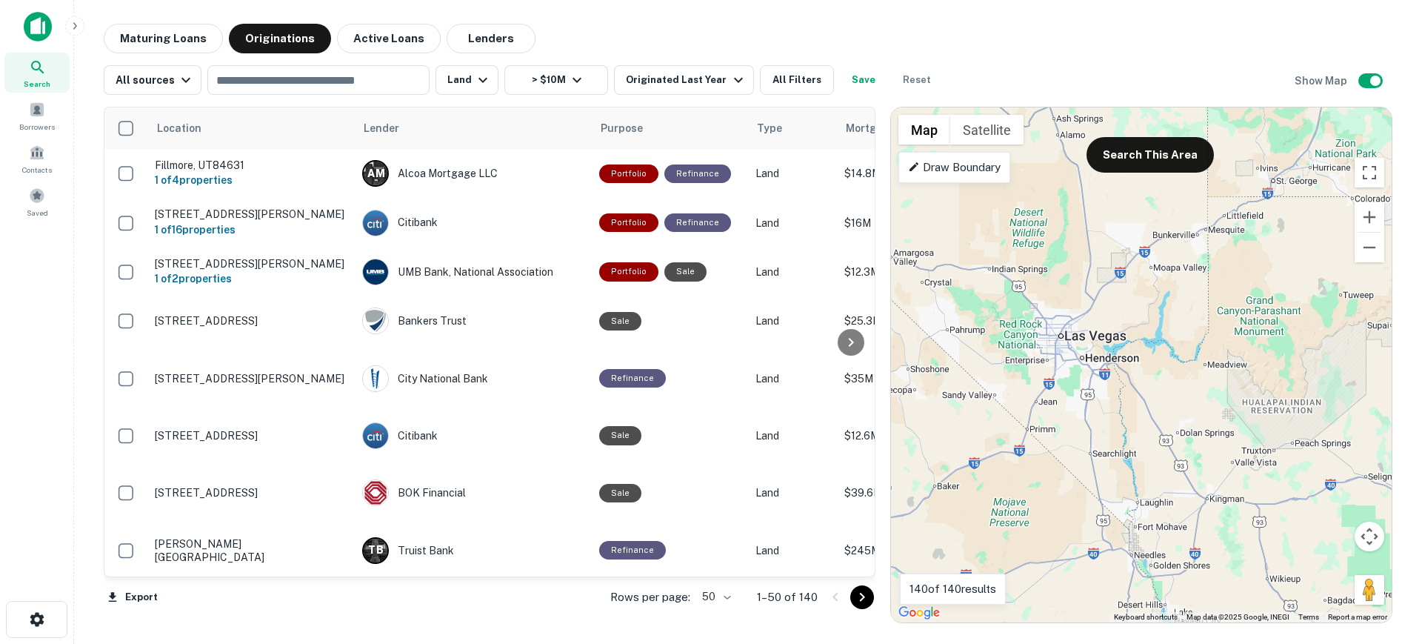
drag, startPoint x: 1051, startPoint y: 382, endPoint x: 1174, endPoint y: 356, distance: 125.8
click at [1174, 356] on div "To activate drag with keyboard, press Alt + Enter. Once in keyboard drag state,…" at bounding box center [1141, 364] width 501 height 515
click at [1150, 153] on button "Search This Area" at bounding box center [1150, 155] width 127 height 36
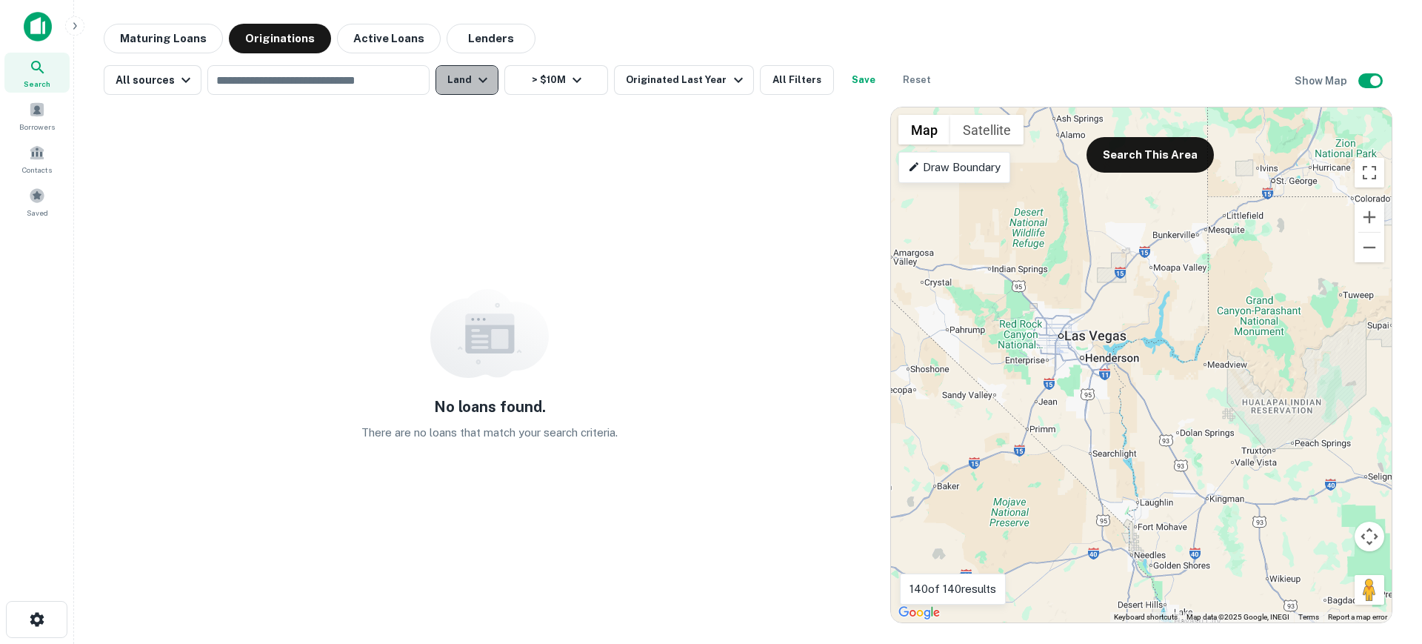
click at [484, 80] on icon "button" at bounding box center [483, 80] width 18 height 18
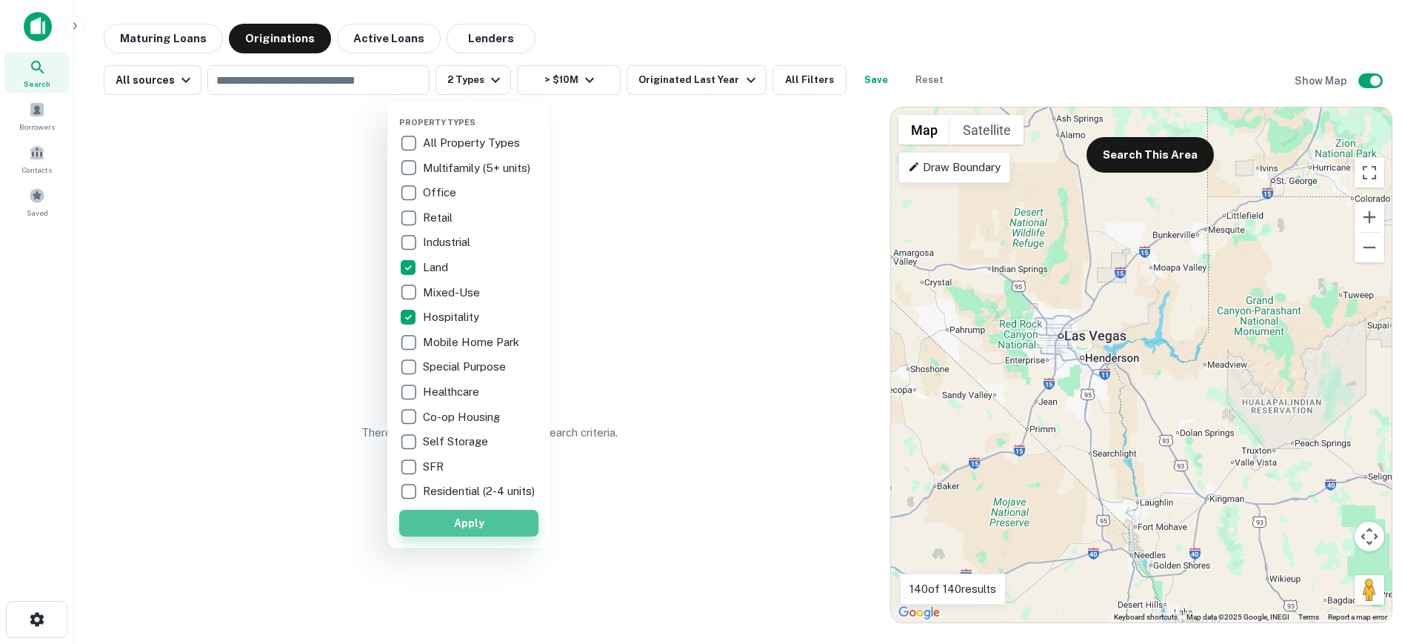
click at [498, 528] on button "Apply" at bounding box center [468, 523] width 139 height 27
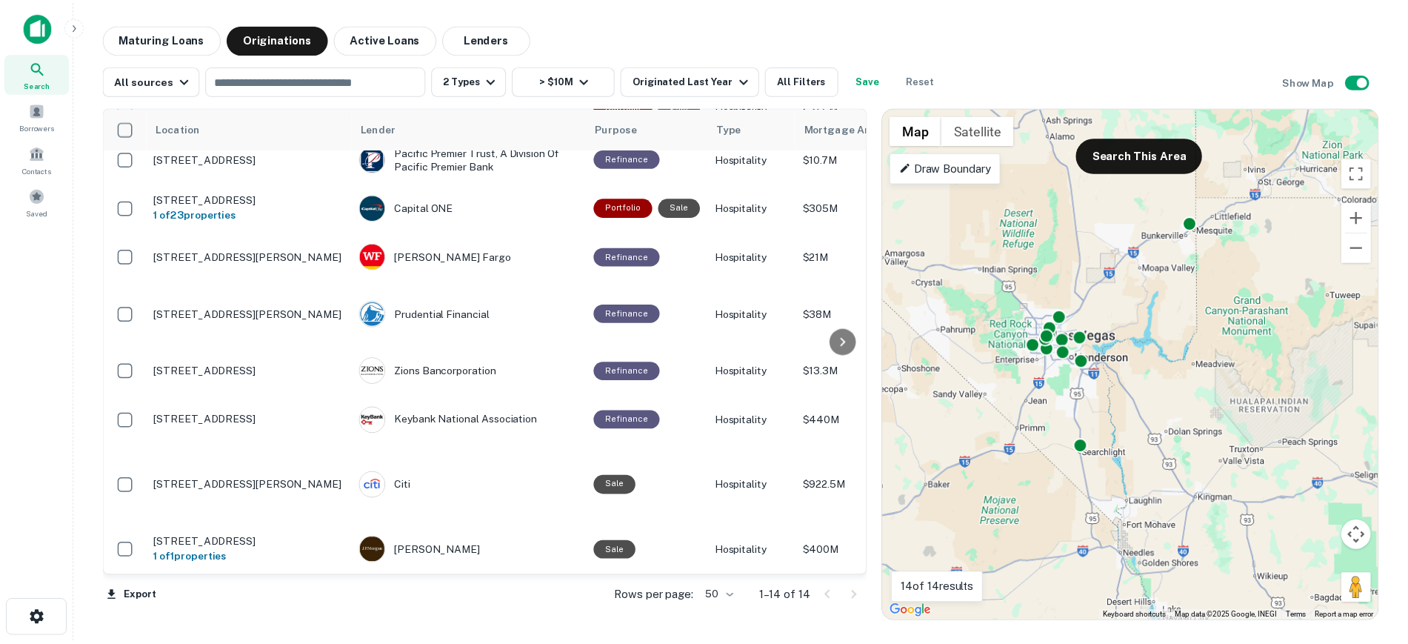
scroll to position [349, 0]
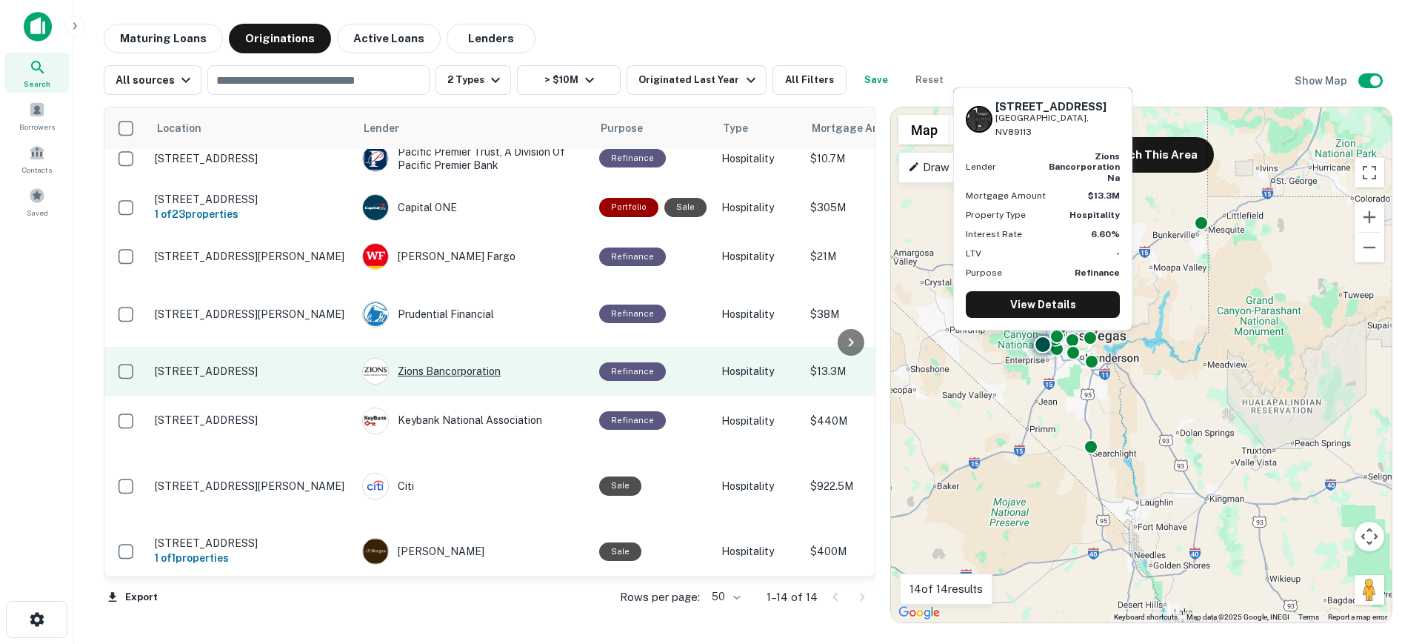
click at [455, 361] on div "Zions Bancorporation" at bounding box center [473, 371] width 222 height 27
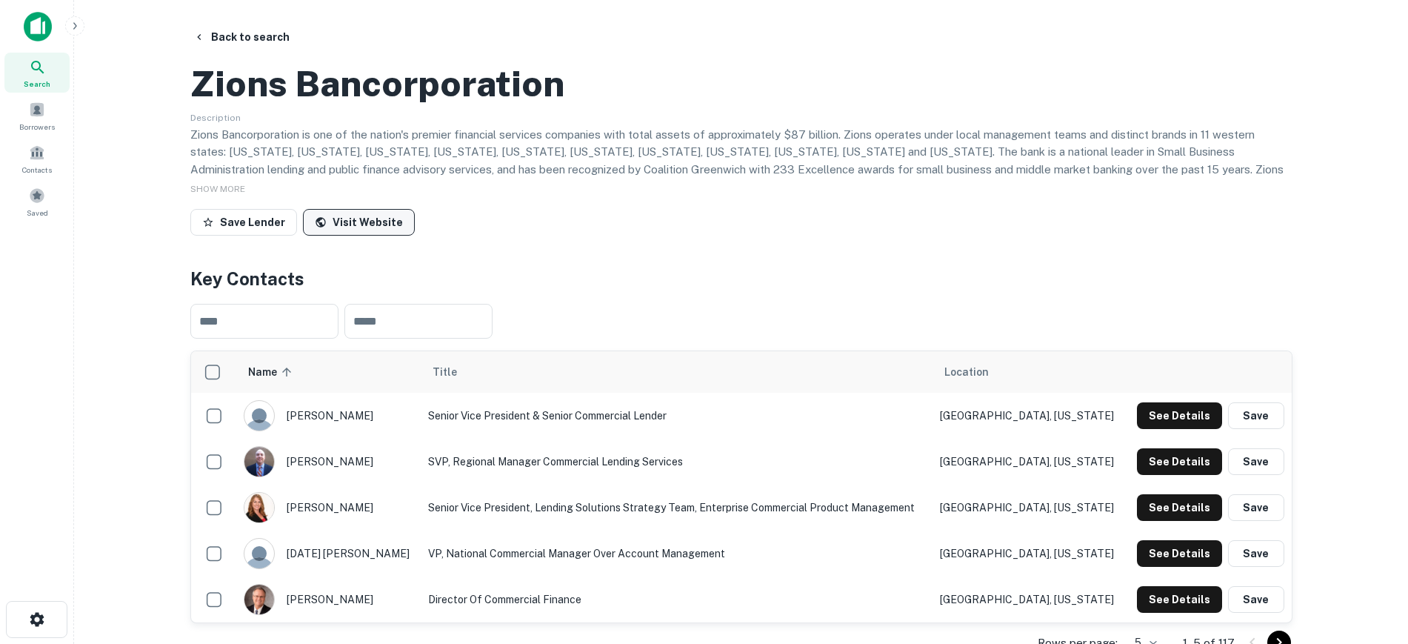
click at [375, 236] on link "Visit Website" at bounding box center [359, 222] width 112 height 27
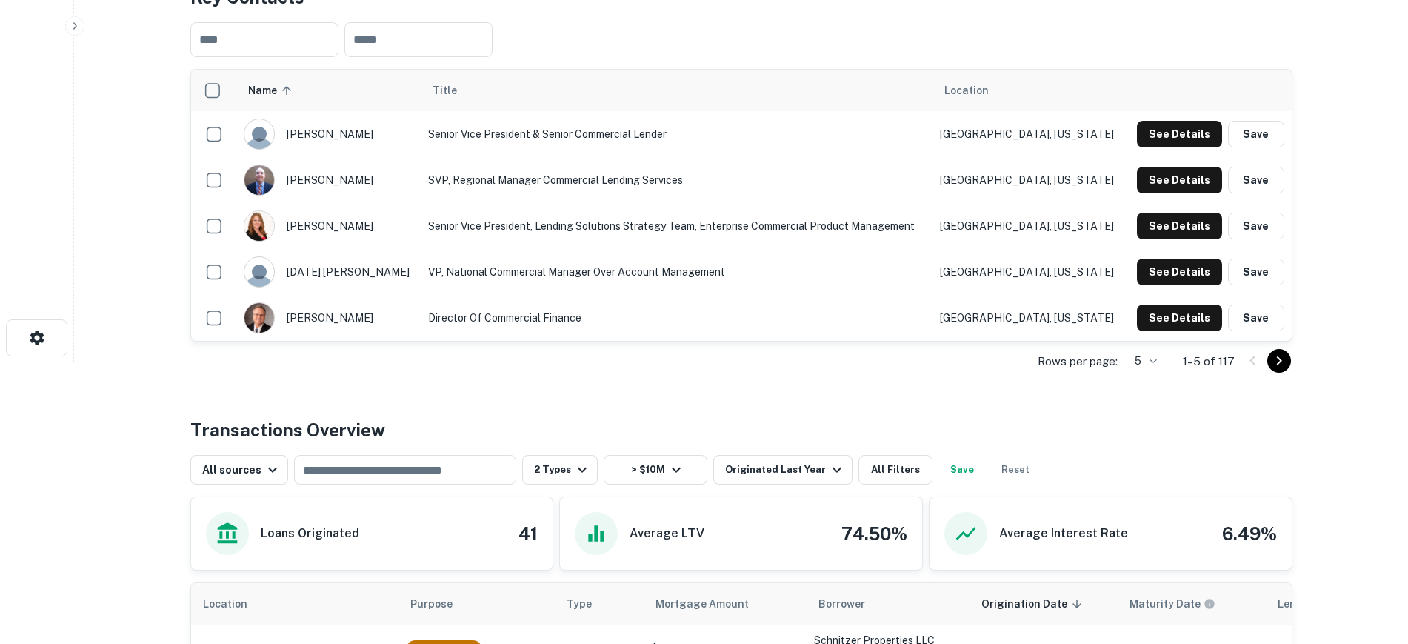
click at [1278, 365] on icon "Go to next page" at bounding box center [1278, 360] width 5 height 9
